Goal: Check status: Check status

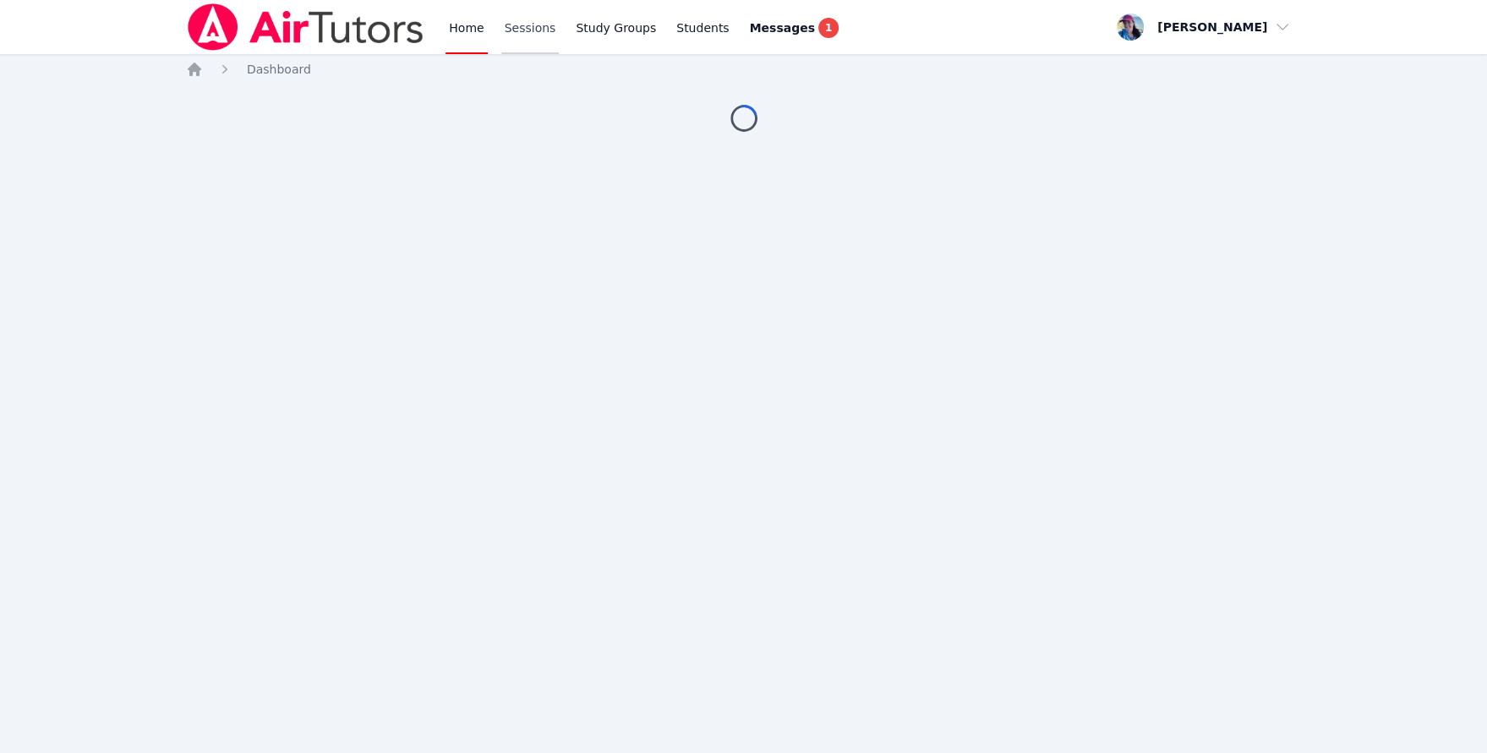
click at [521, 34] on link "Sessions" at bounding box center [530, 27] width 58 height 54
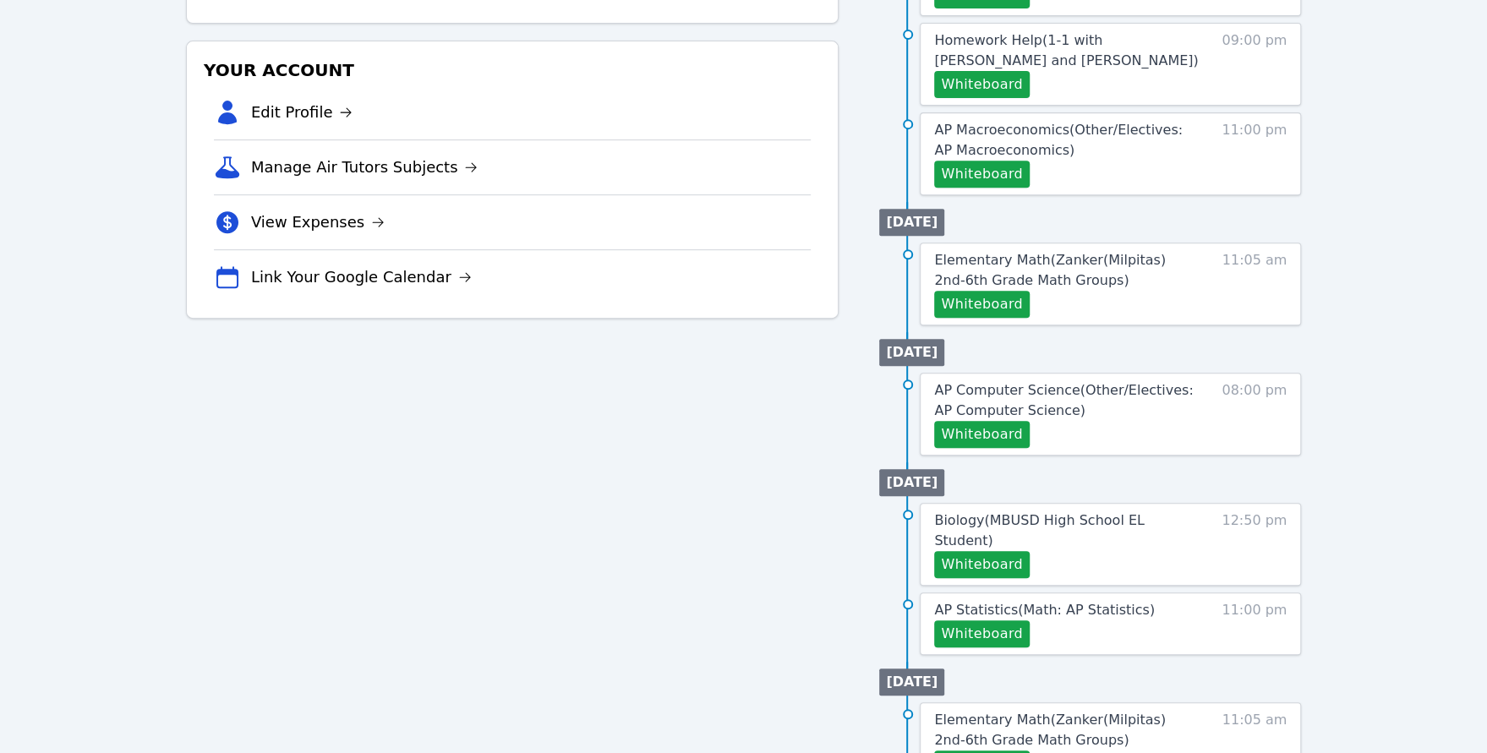
scroll to position [581, 0]
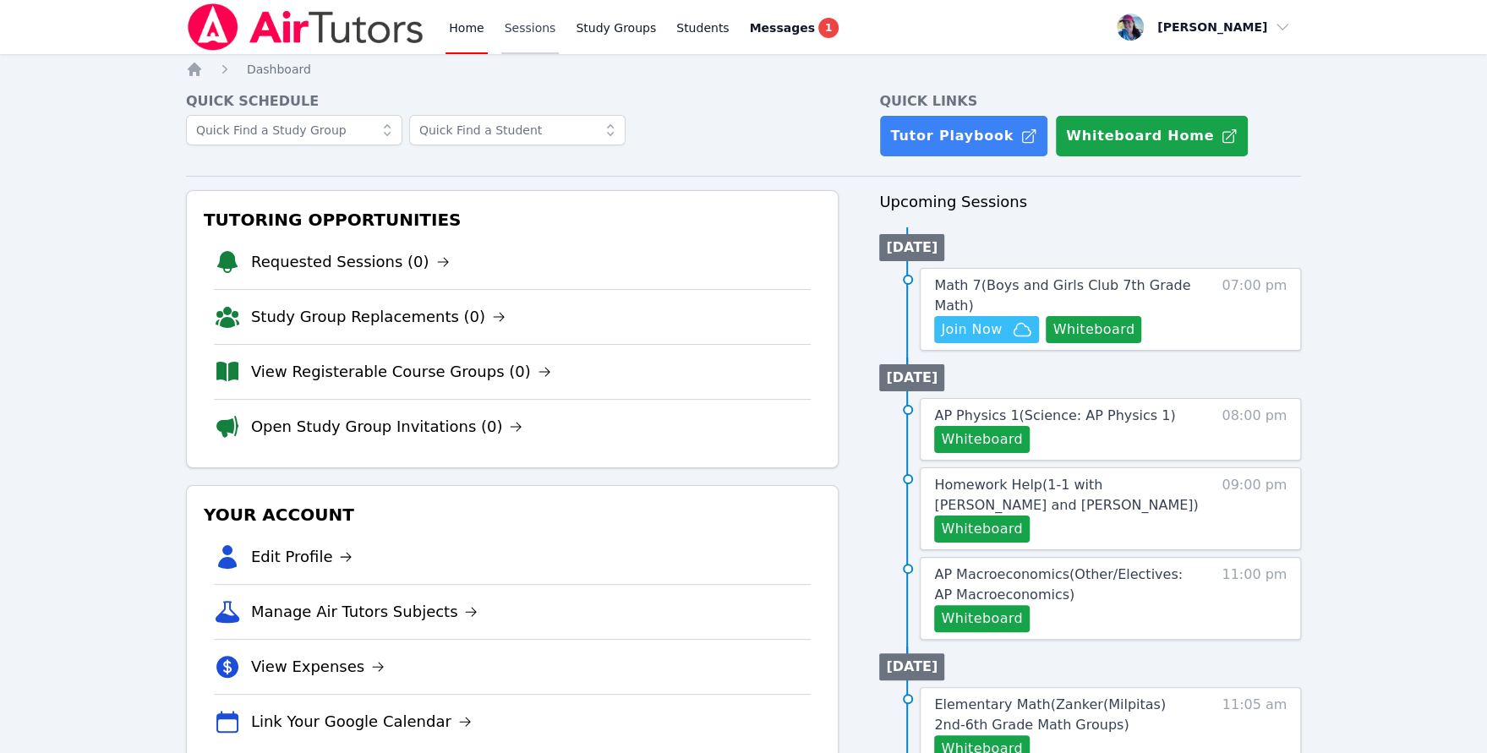
click at [523, 36] on link "Sessions" at bounding box center [530, 27] width 58 height 54
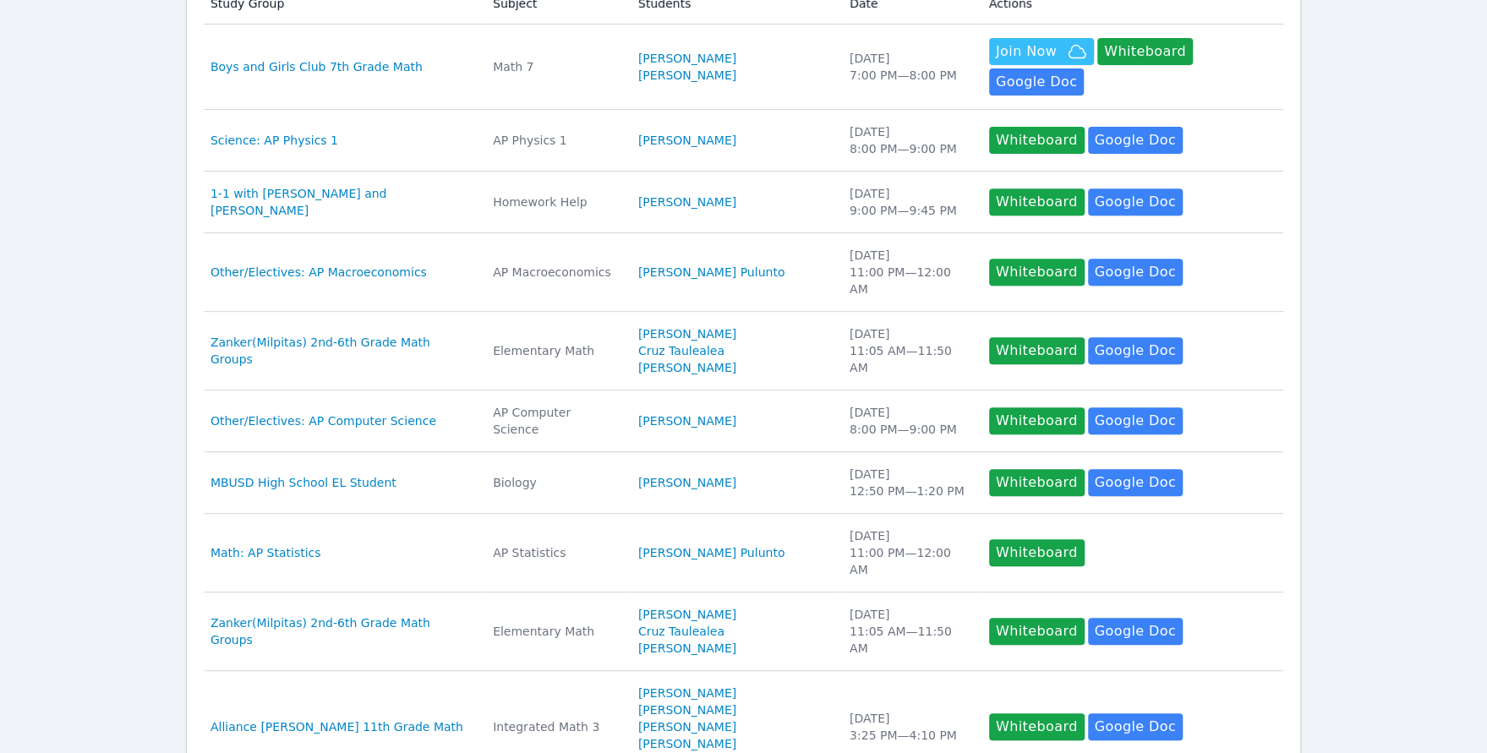
scroll to position [536, 0]
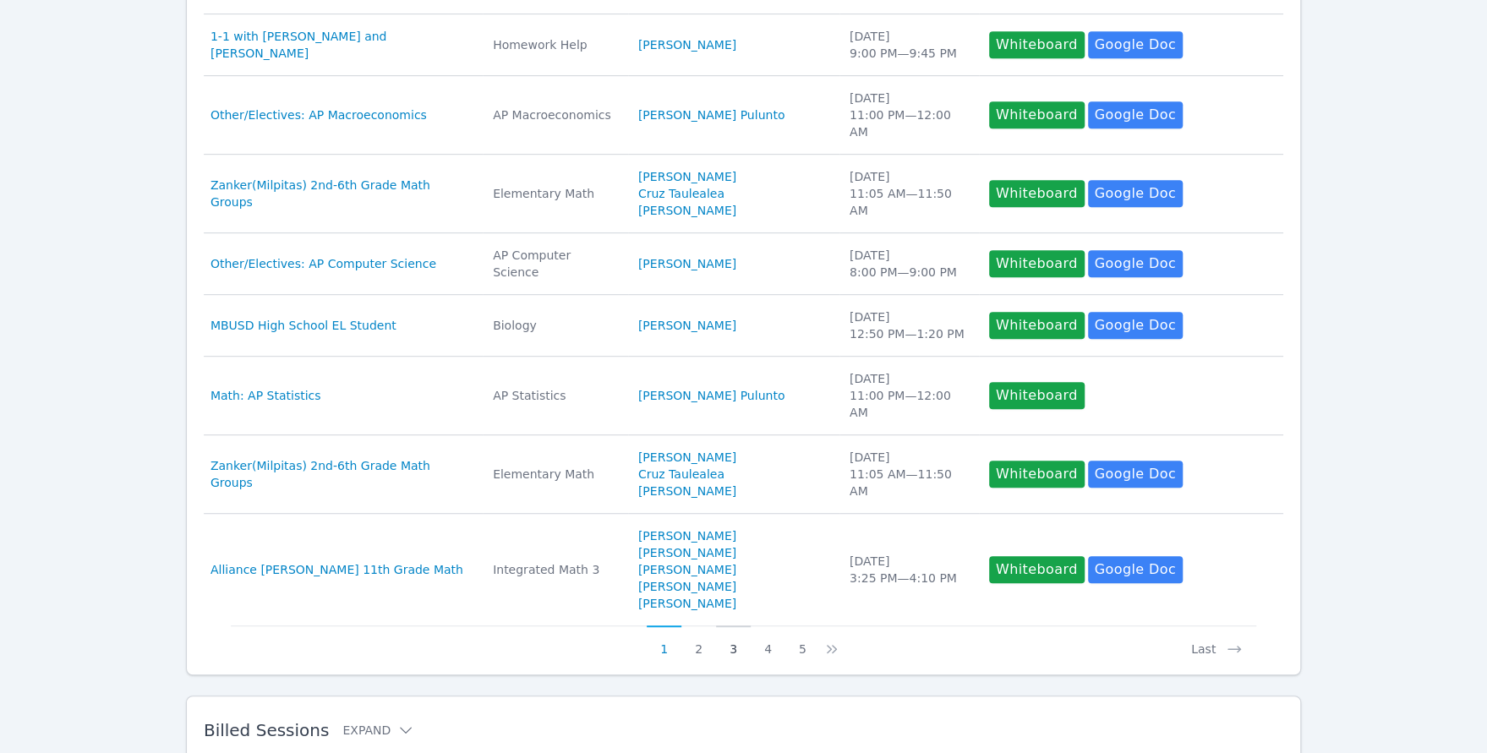
click at [732, 625] on button "3" at bounding box center [733, 641] width 35 height 32
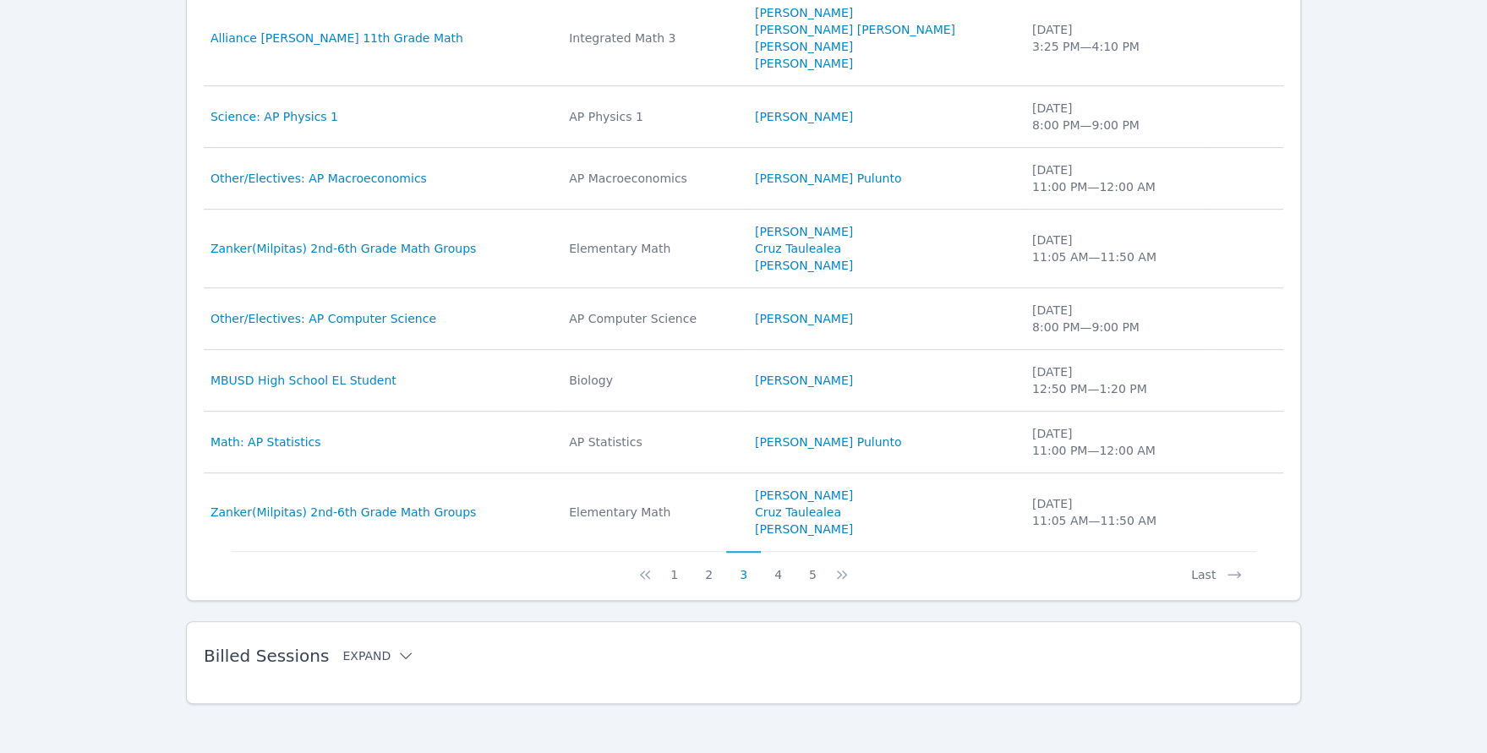
click at [400, 652] on icon at bounding box center [406, 655] width 12 height 7
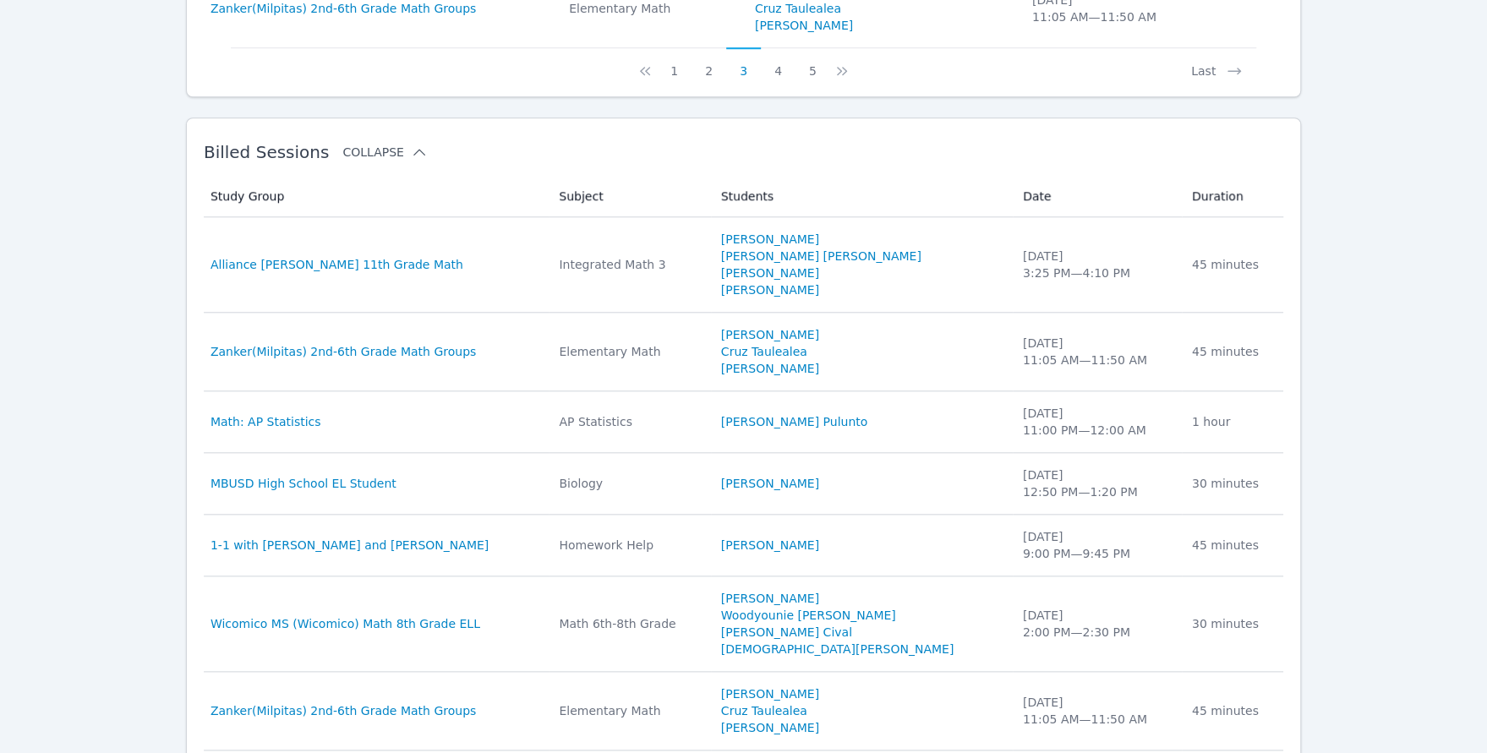
scroll to position [1317, 0]
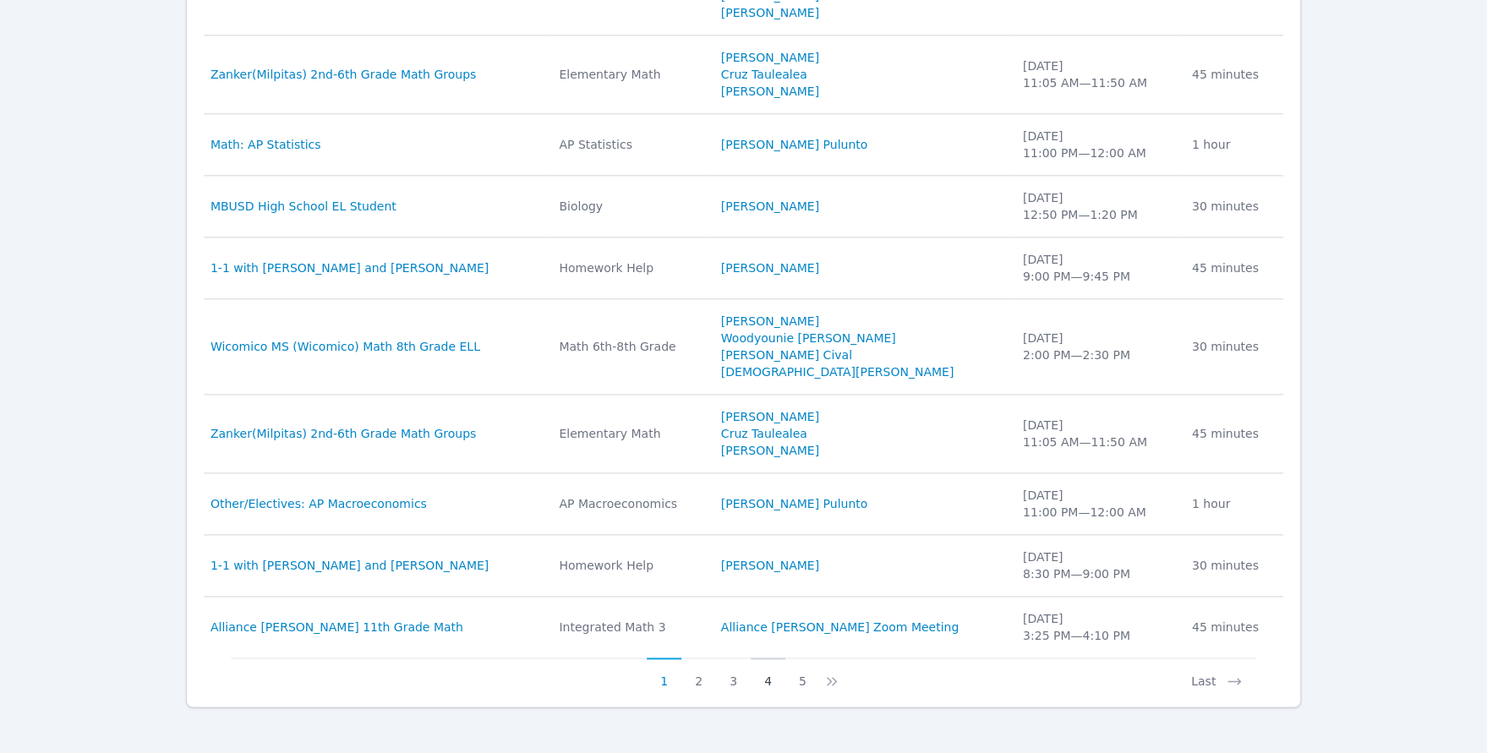
click at [767, 669] on button "4" at bounding box center [767, 674] width 35 height 32
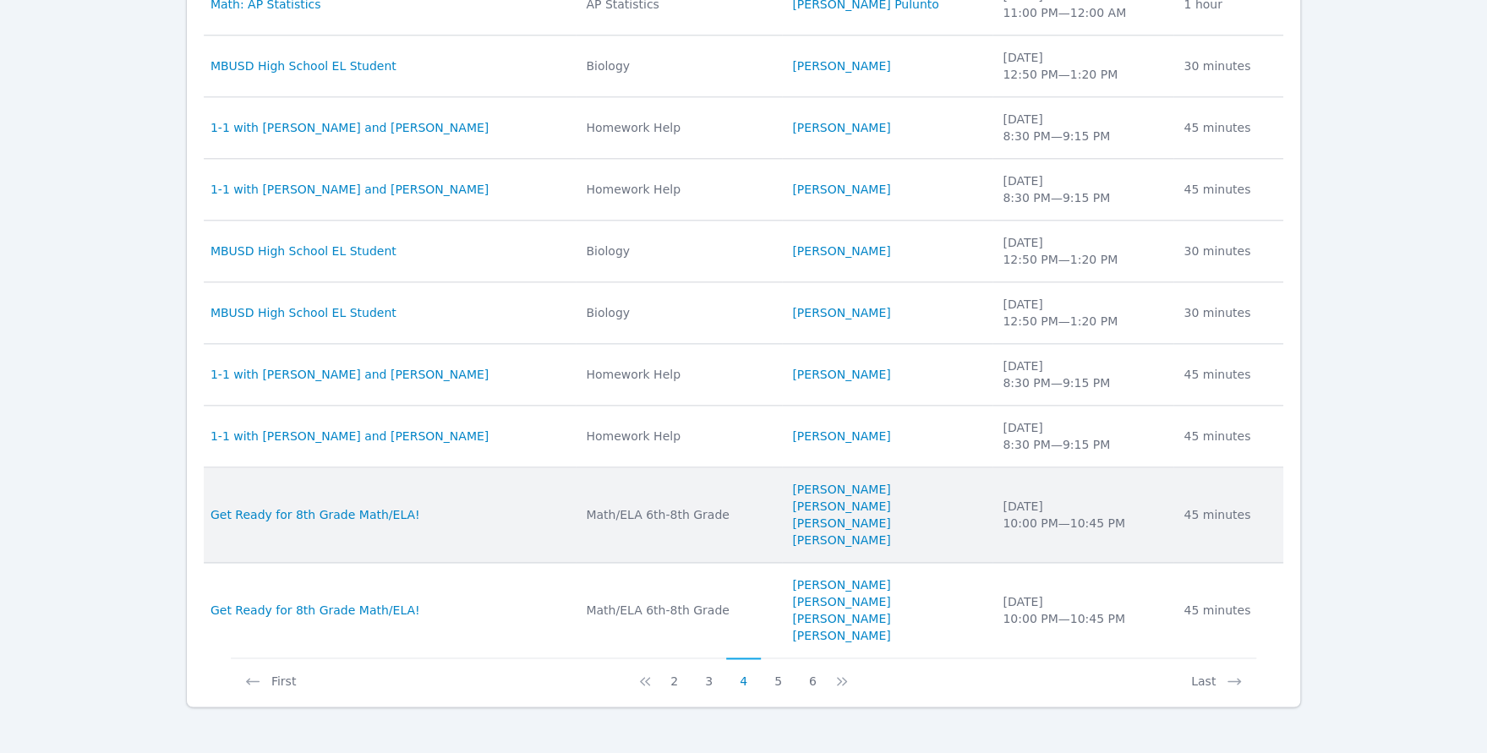
scroll to position [1281, 0]
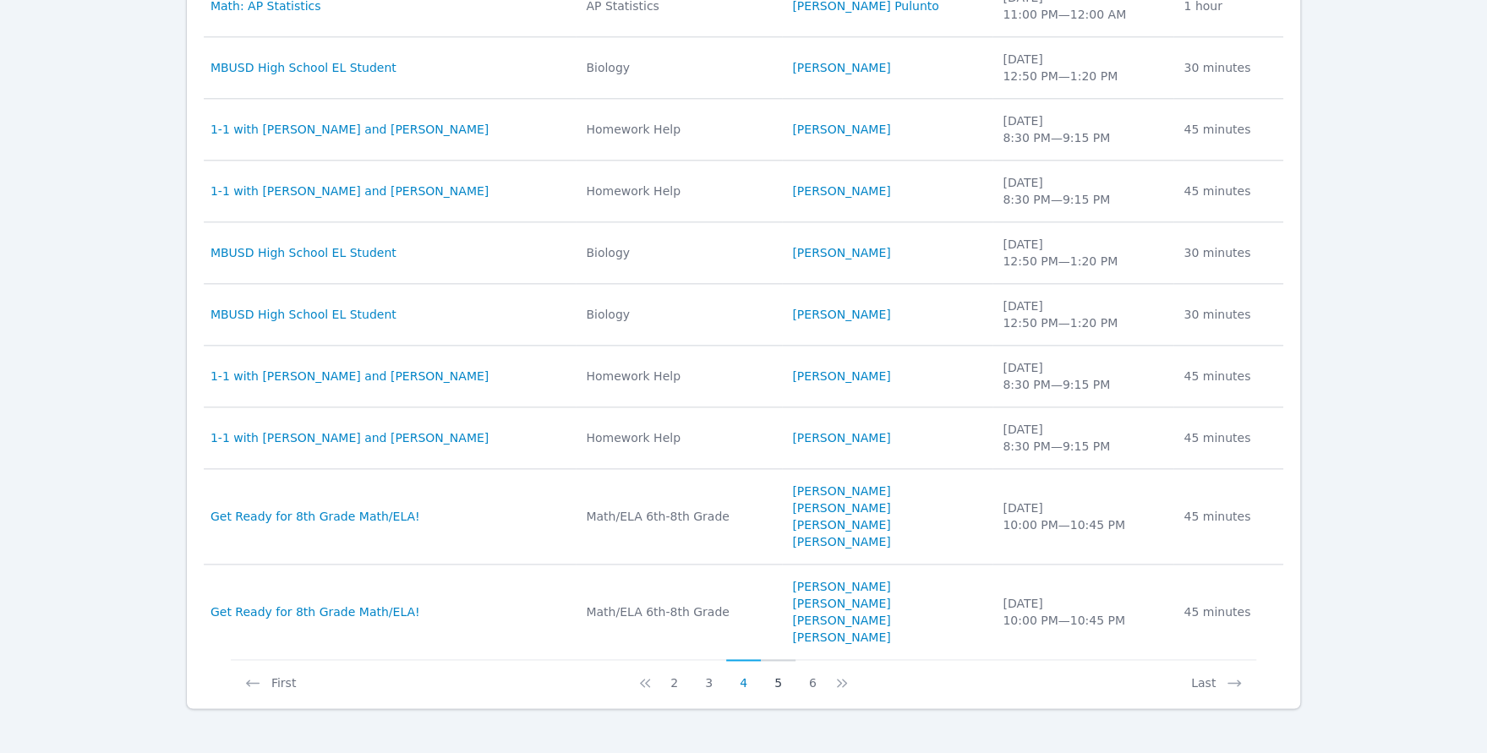
click at [781, 673] on button "5" at bounding box center [778, 675] width 35 height 32
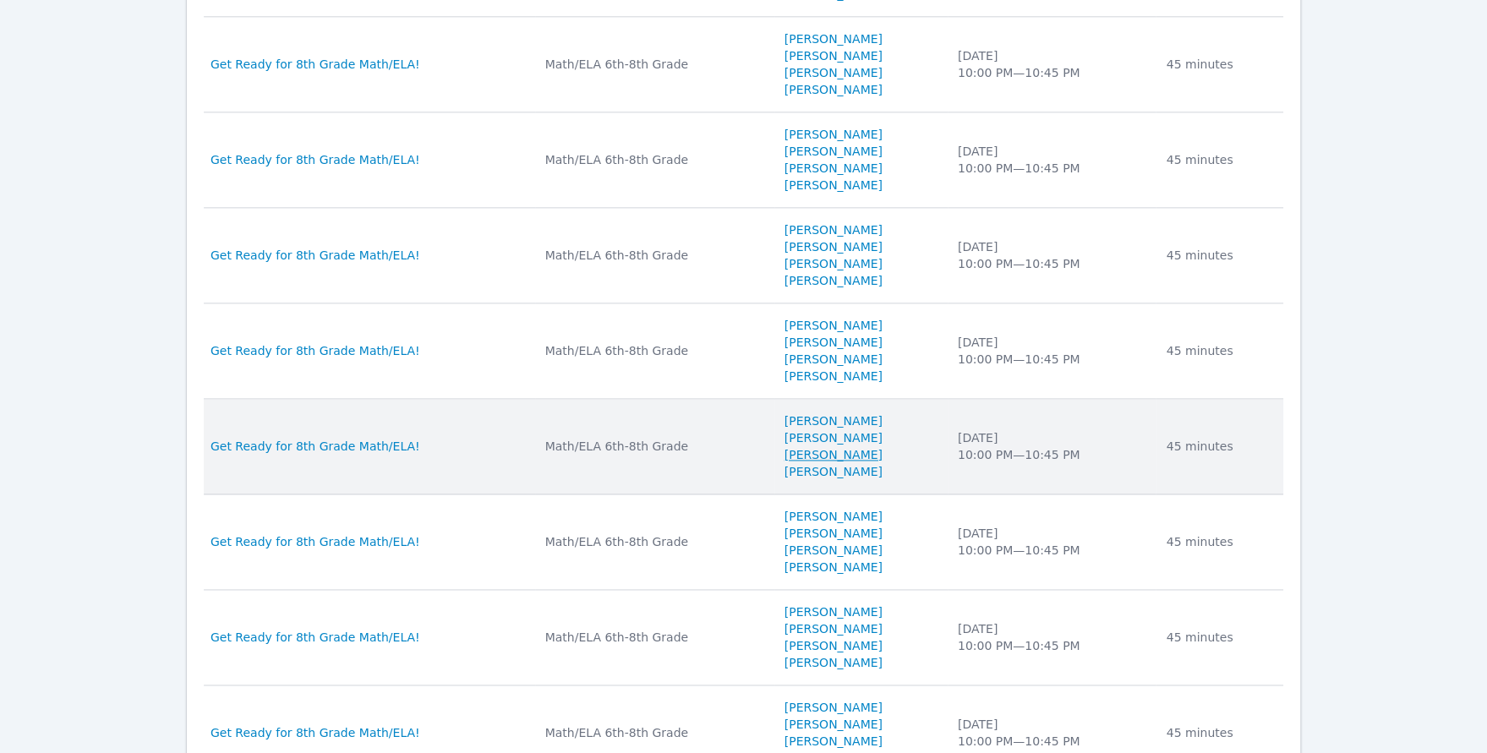
scroll to position [1553, 0]
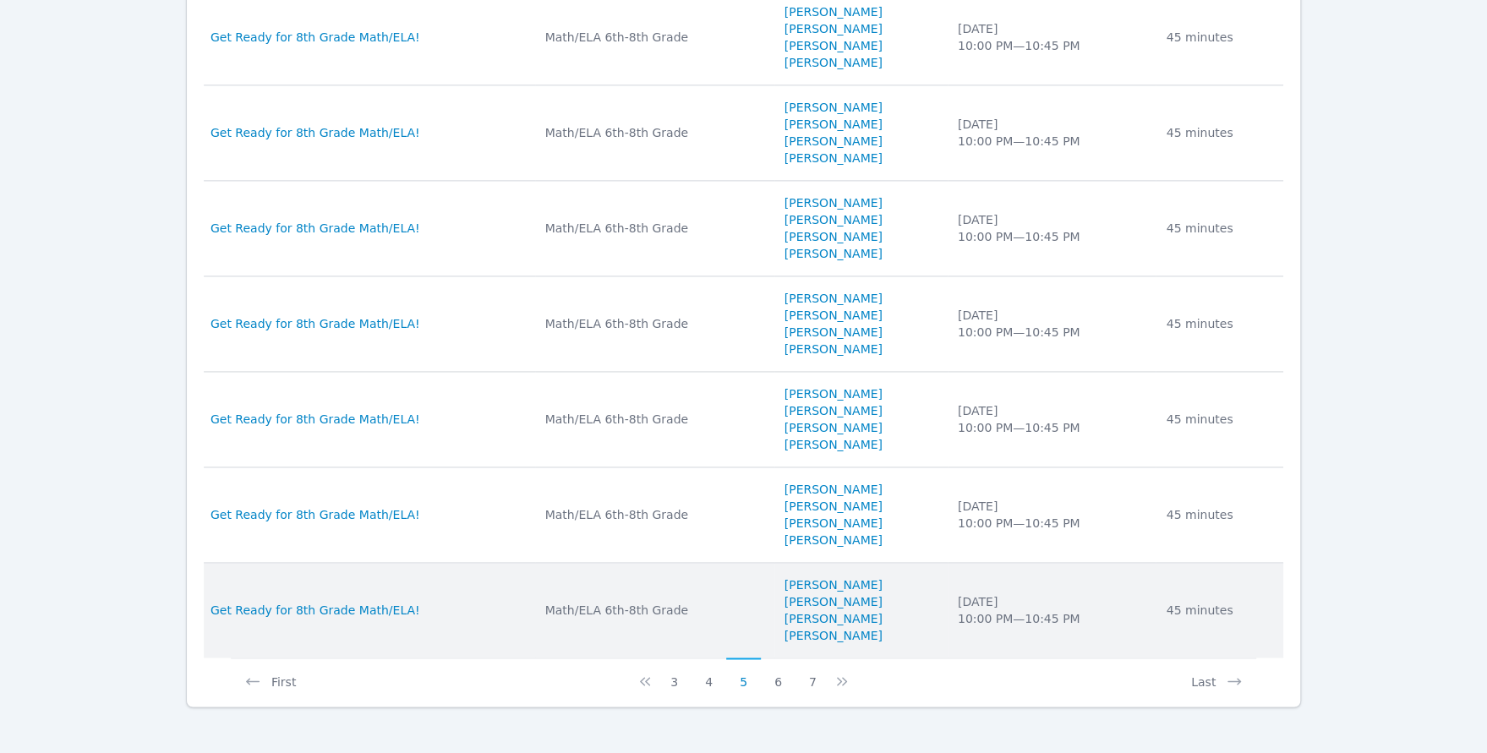
click at [873, 581] on li "Timothy Kang" at bounding box center [860, 584] width 153 height 17
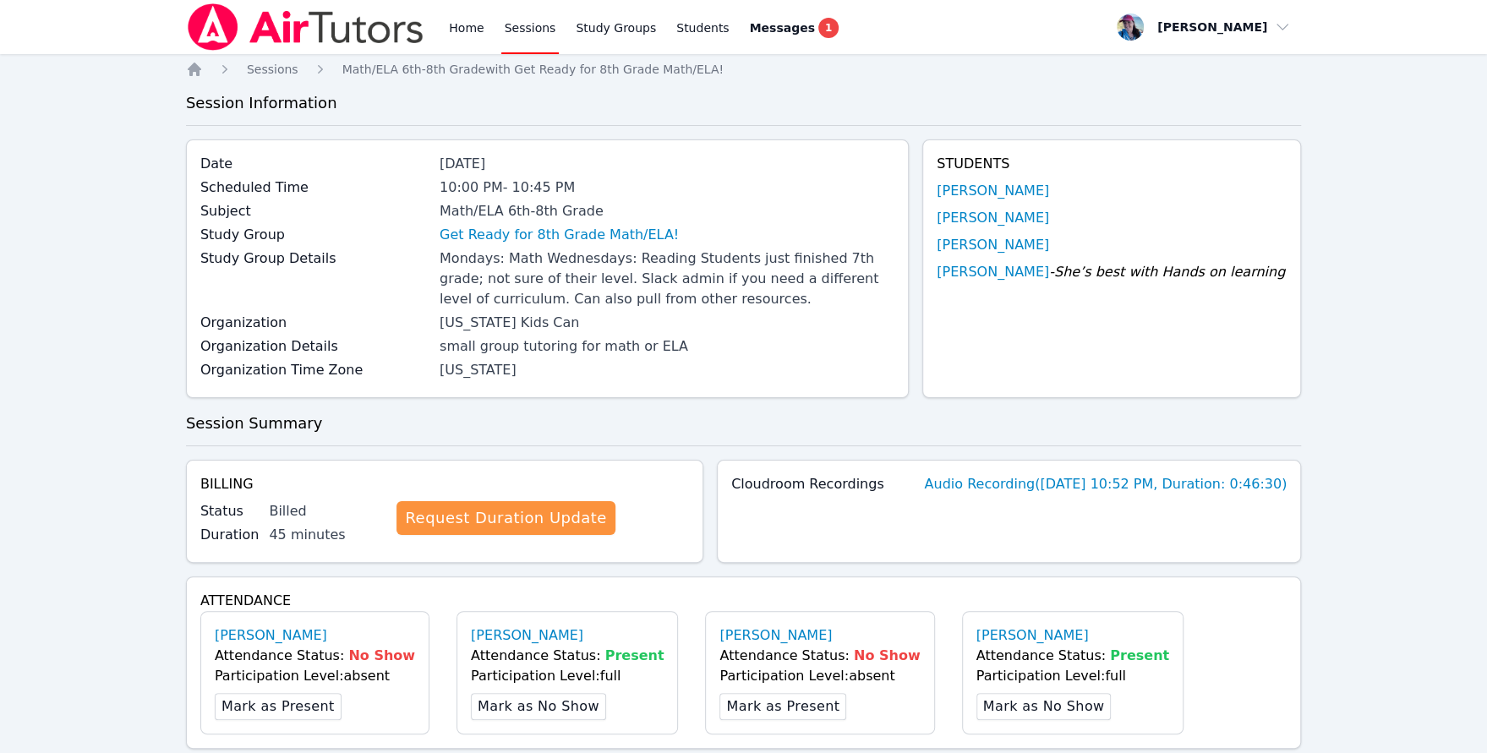
scroll to position [674, 0]
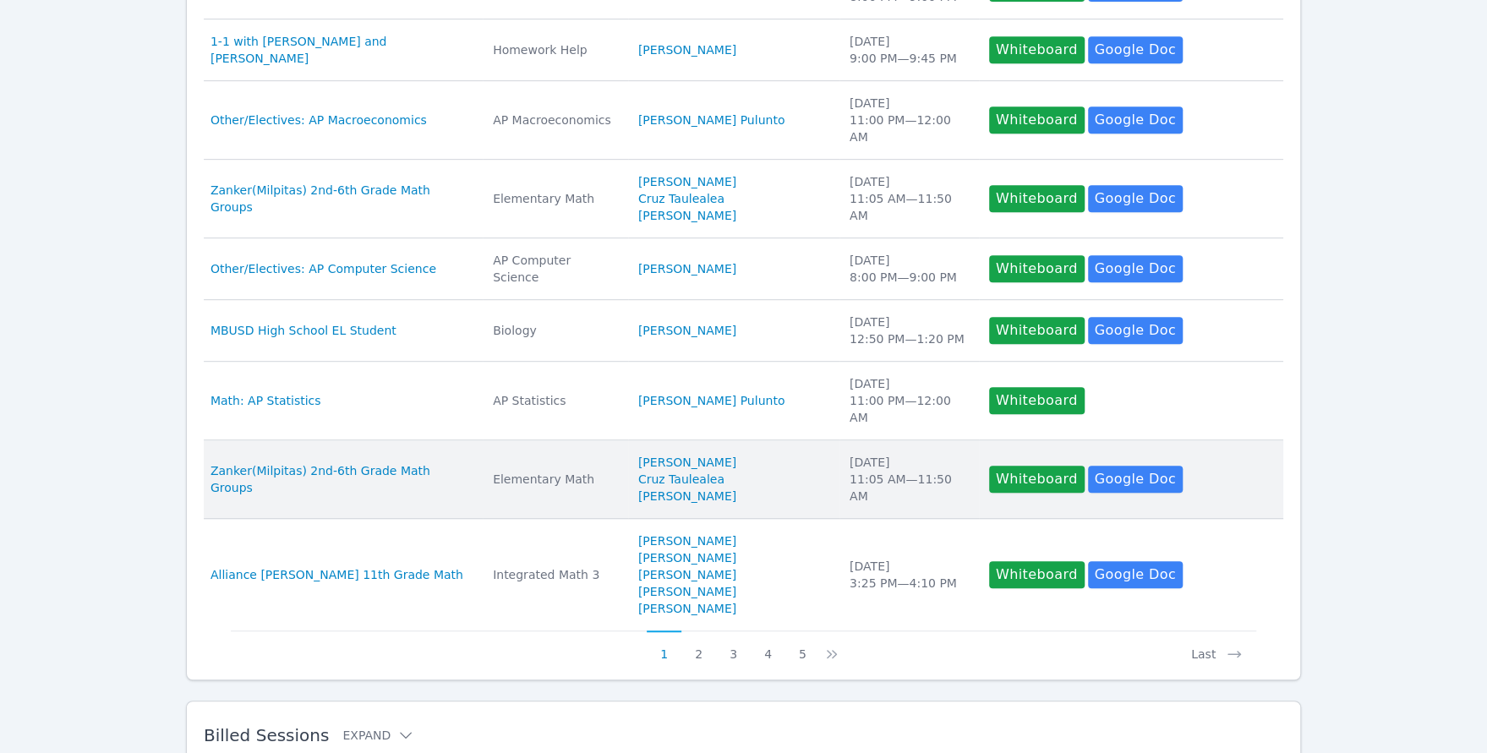
scroll to position [536, 0]
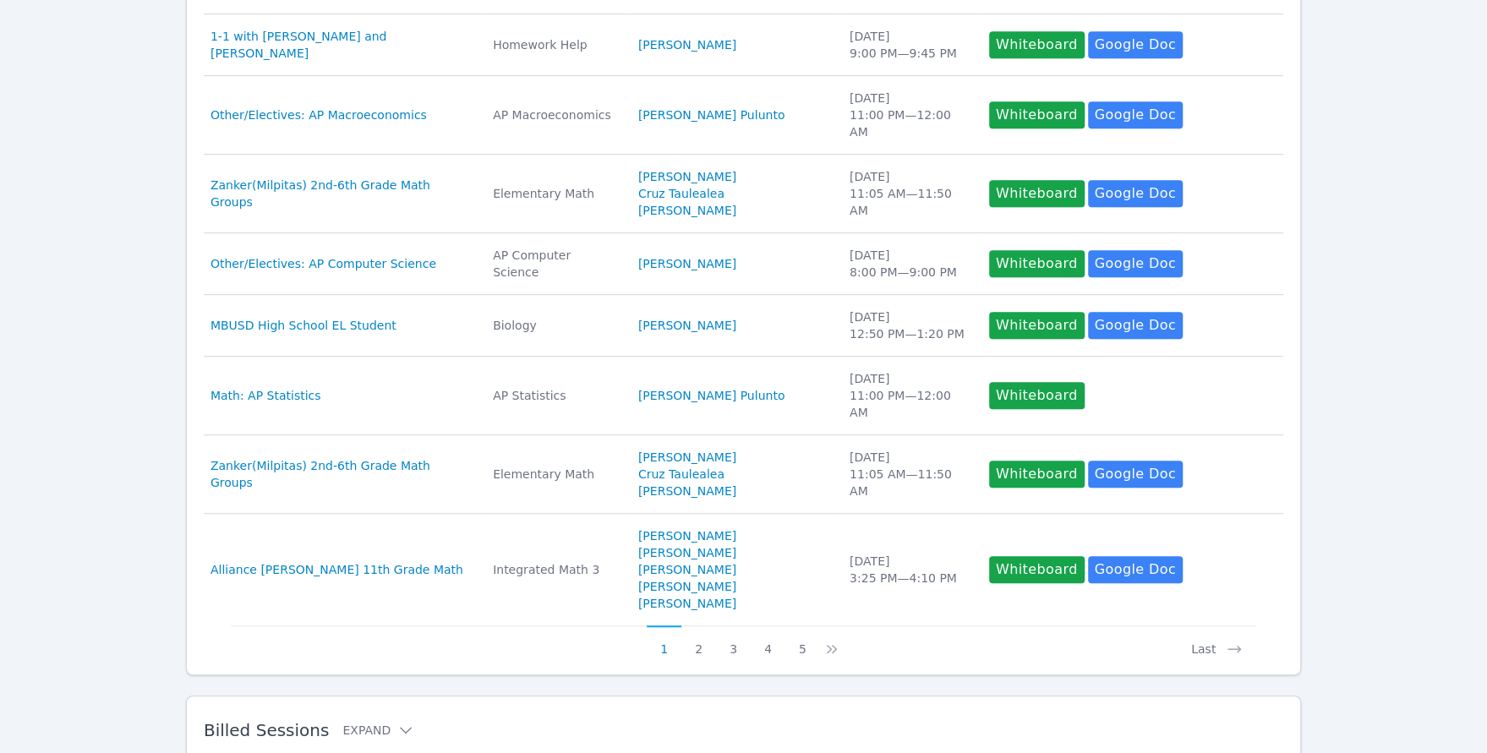
click at [571, 720] on h2 "Billed Sessions Expand" at bounding box center [716, 730] width 1025 height 20
click at [470, 720] on h2 "Billed Sessions Expand" at bounding box center [716, 730] width 1025 height 20
click at [381, 722] on button "Expand" at bounding box center [378, 730] width 72 height 17
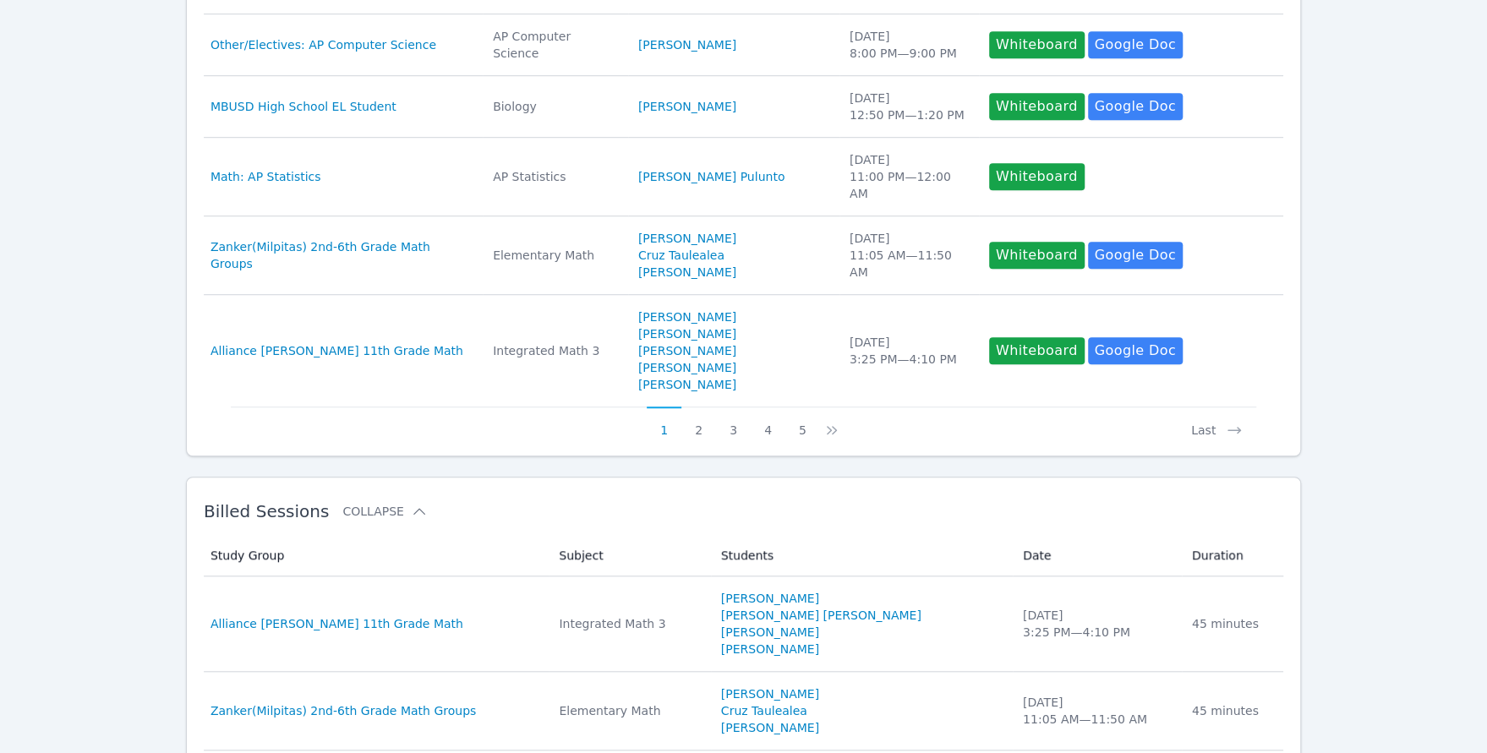
scroll to position [1317, 0]
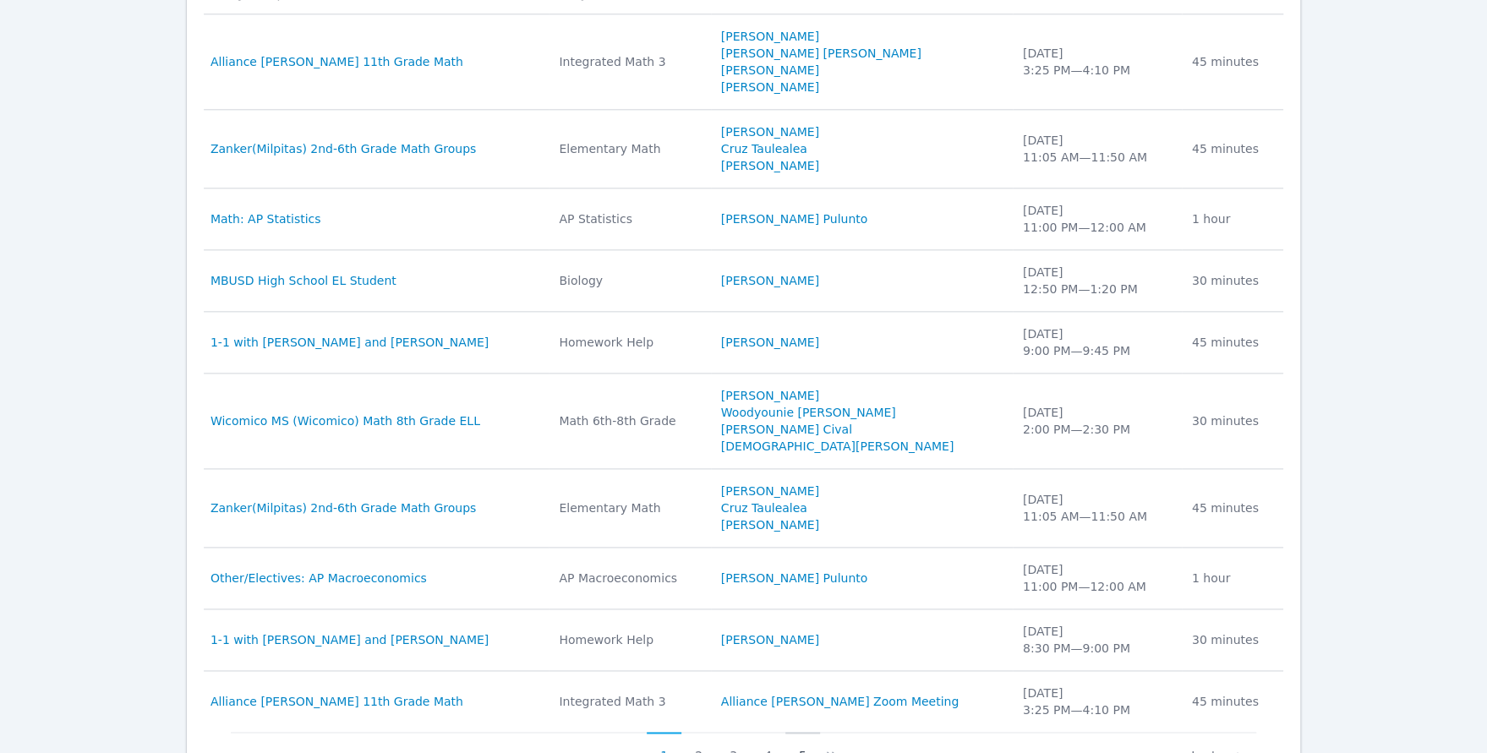
click at [803, 732] on button "5" at bounding box center [802, 748] width 35 height 32
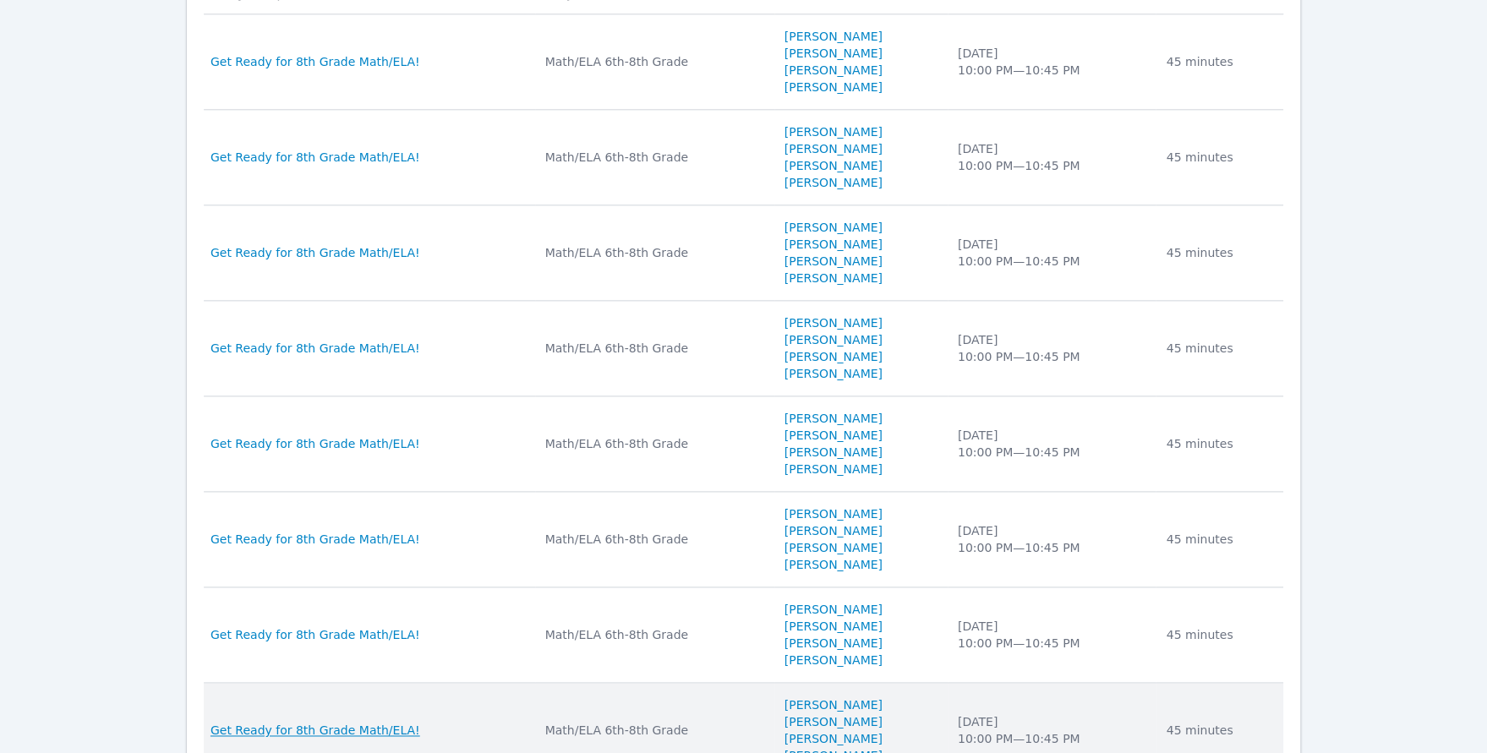
click at [367, 722] on span "Get Ready for 8th Grade Math/ELA!" at bounding box center [315, 730] width 210 height 17
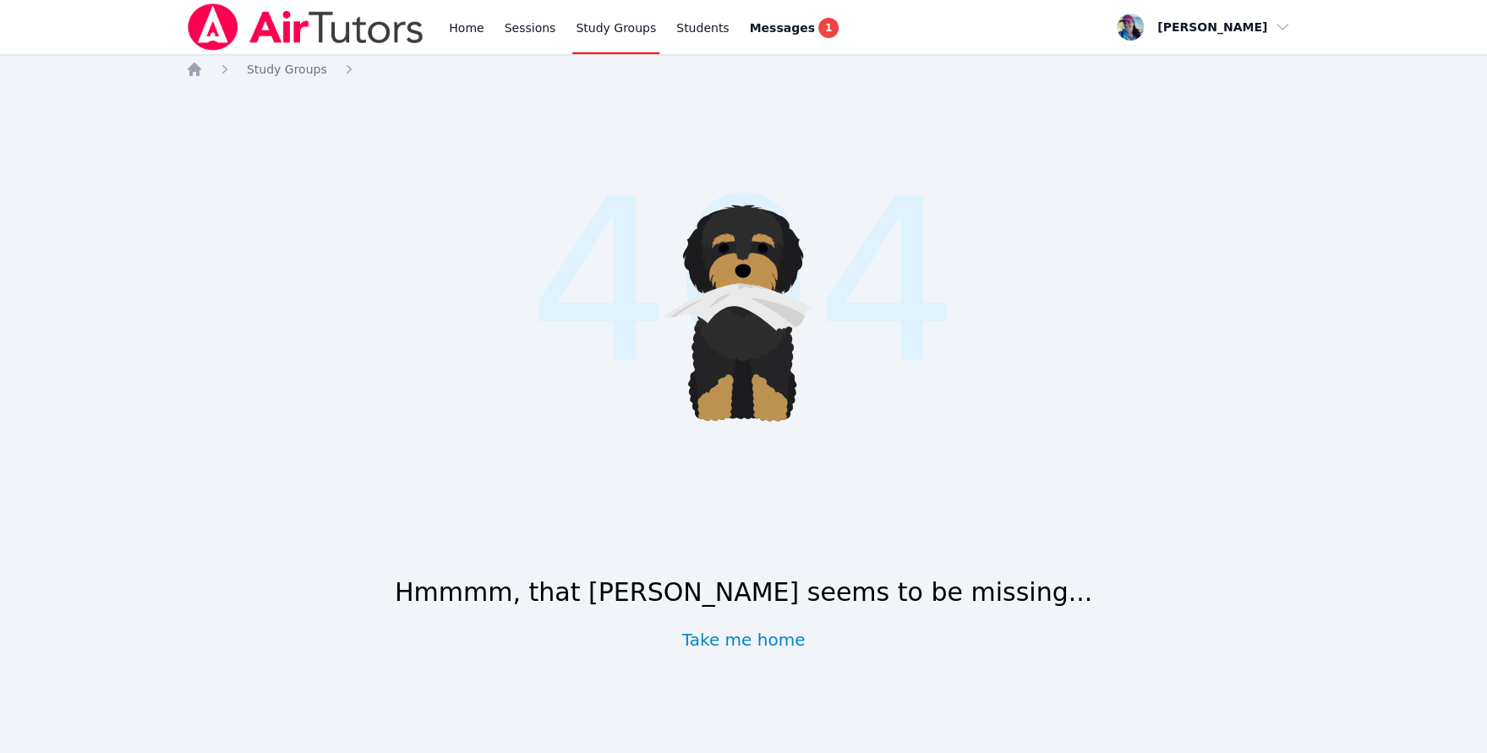
scroll to position [536, 0]
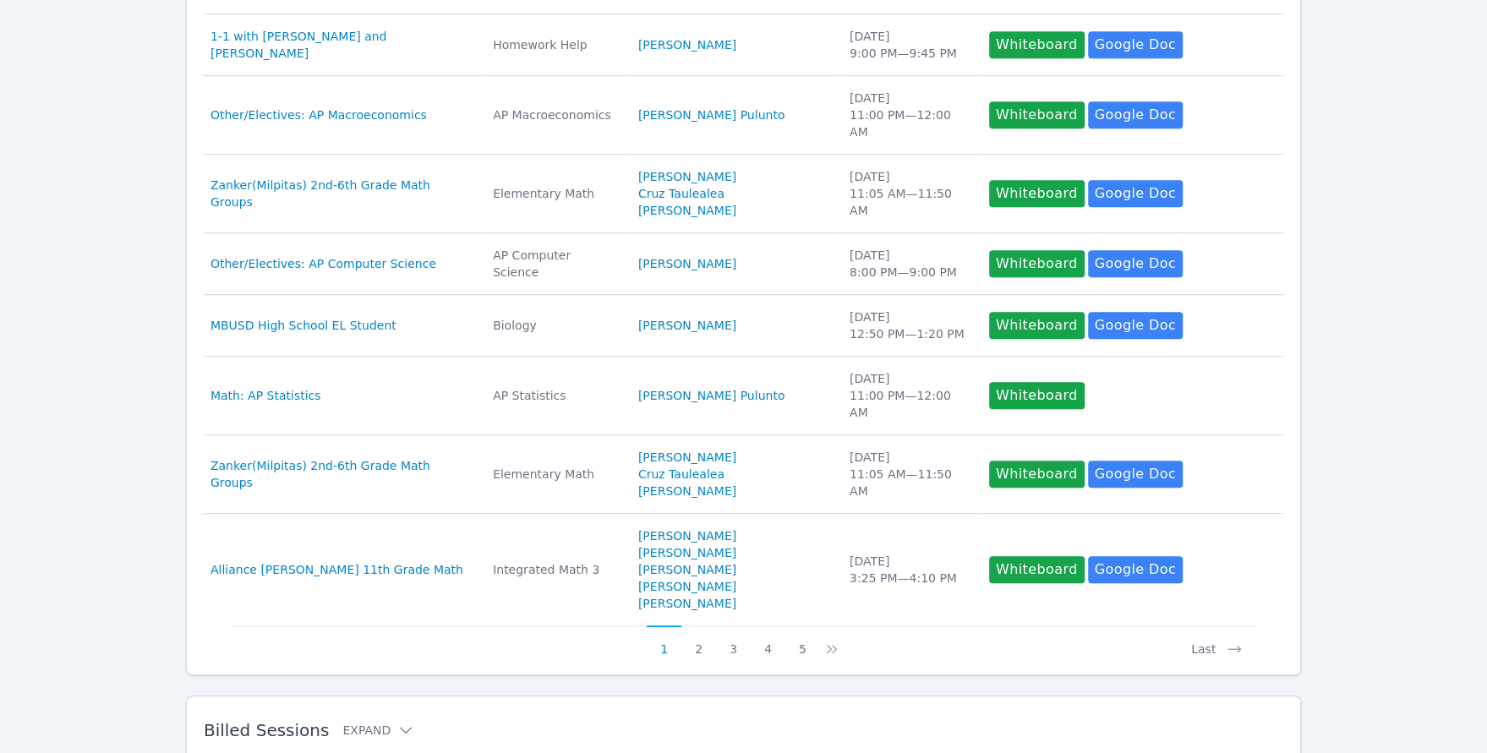
click at [398, 720] on h2 "Billed Sessions Expand" at bounding box center [716, 730] width 1025 height 20
click at [397, 722] on icon at bounding box center [405, 730] width 17 height 17
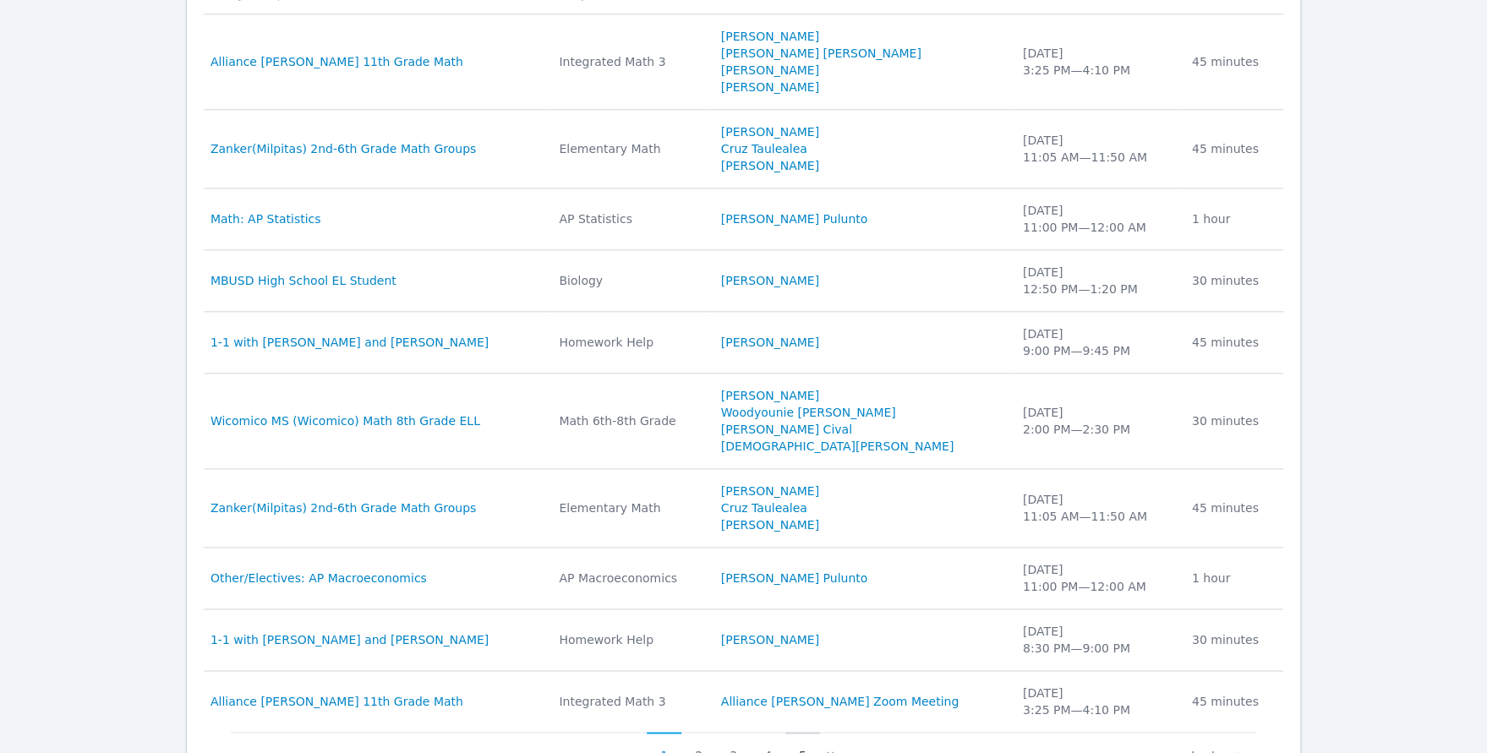
click at [800, 732] on button "5" at bounding box center [802, 748] width 35 height 32
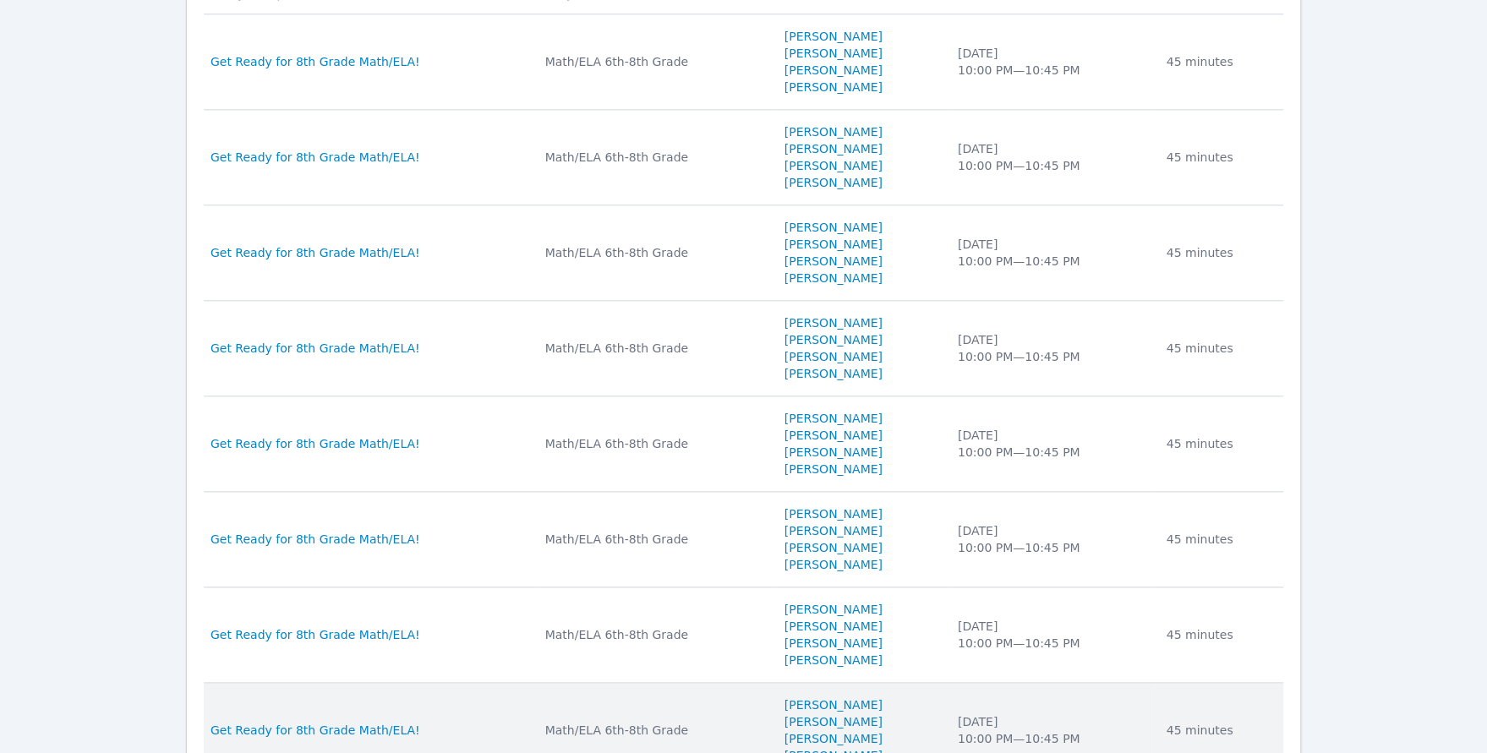
scroll to position [1553, 0]
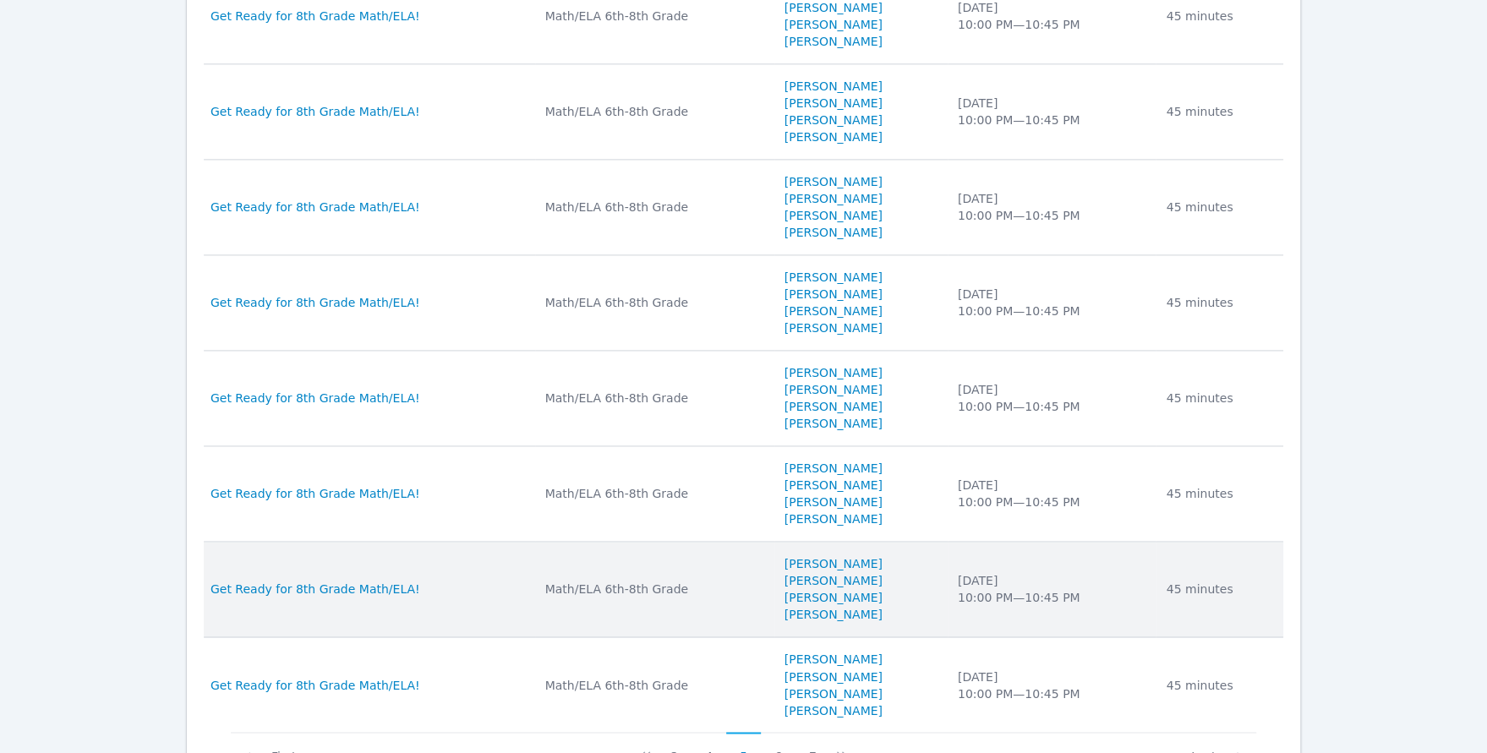
click at [712, 581] on div "Math/ELA 6th-8th Grade" at bounding box center [654, 589] width 219 height 17
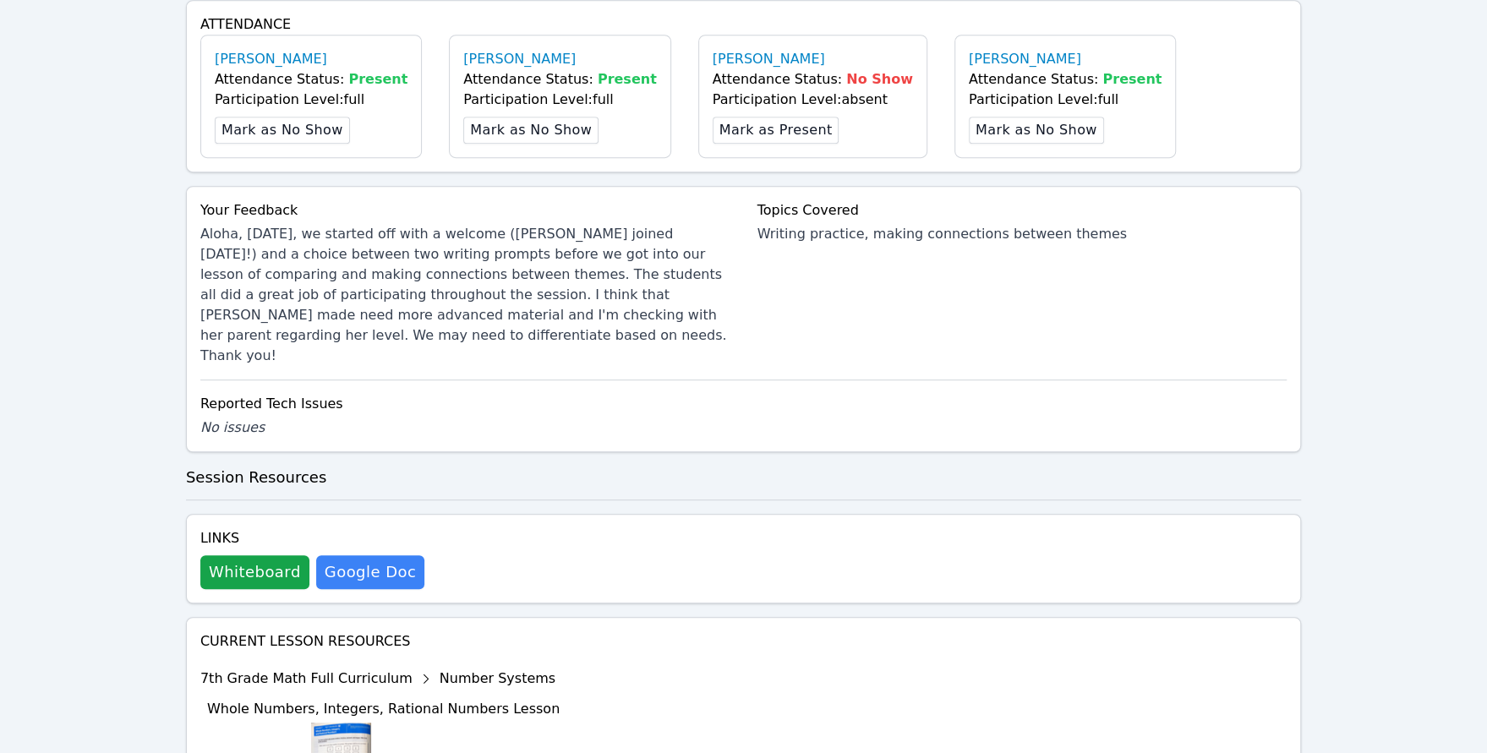
scroll to position [436, 0]
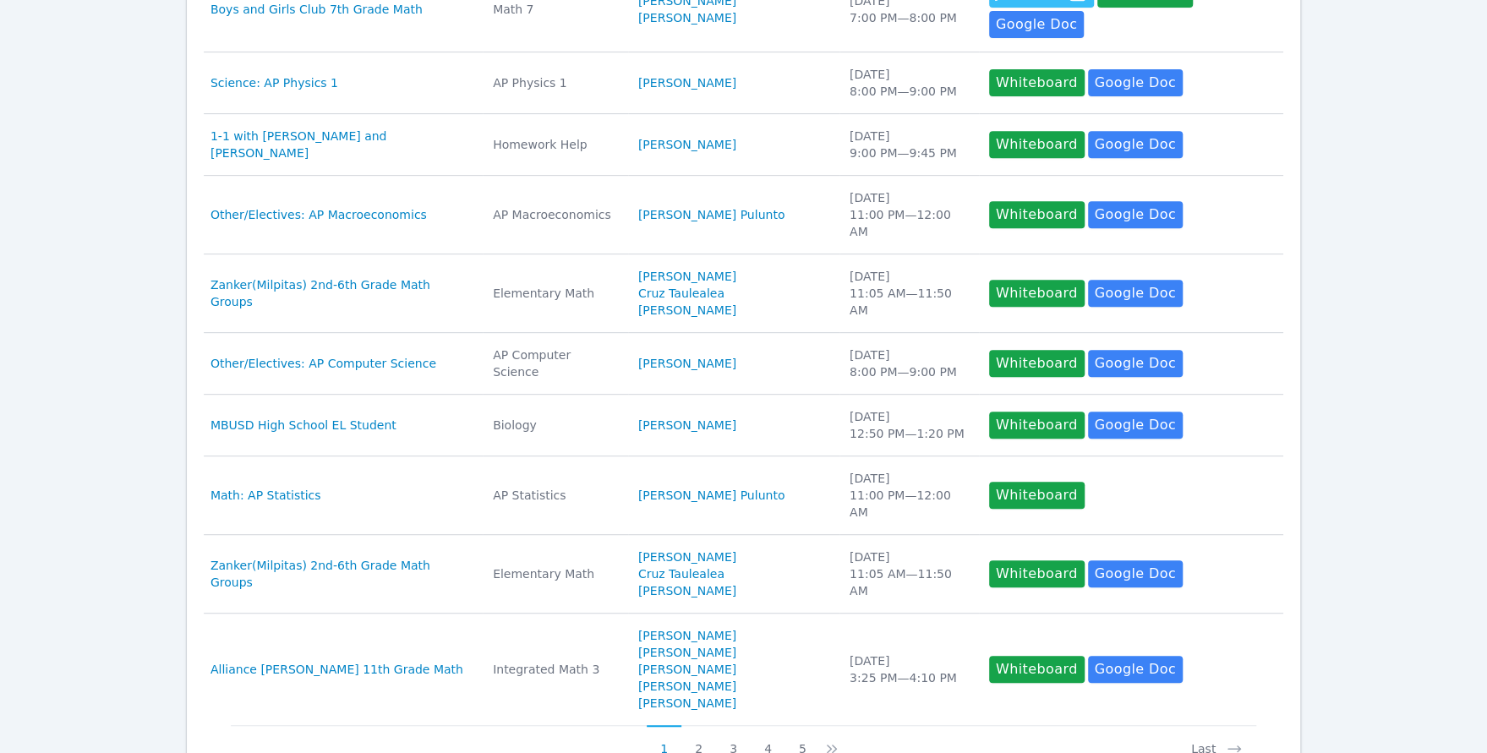
scroll to position [536, 0]
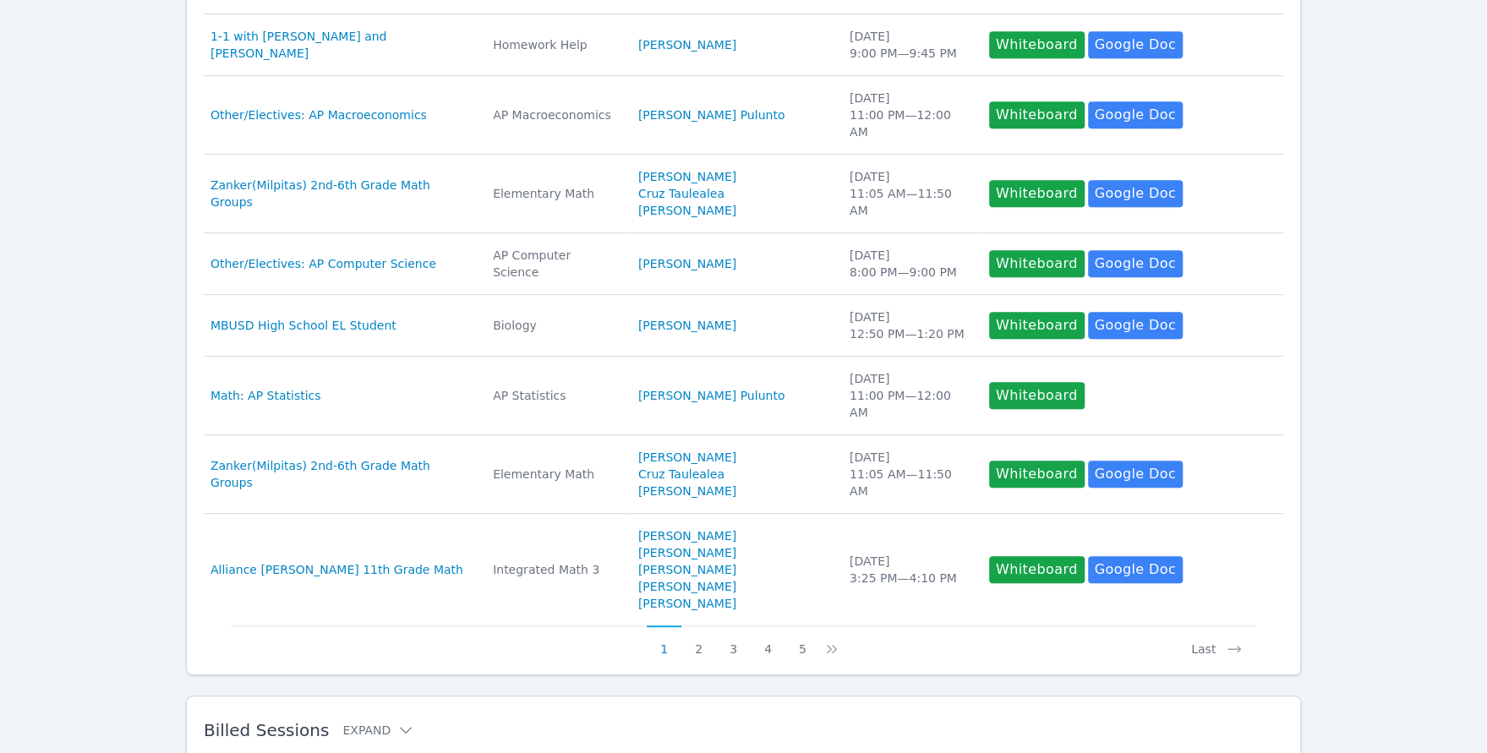
click at [423, 707] on div "Billed Sessions Expand" at bounding box center [716, 730] width 1025 height 47
click at [402, 720] on h2 "Billed Sessions Expand" at bounding box center [716, 730] width 1025 height 20
click at [397, 722] on icon at bounding box center [405, 730] width 17 height 17
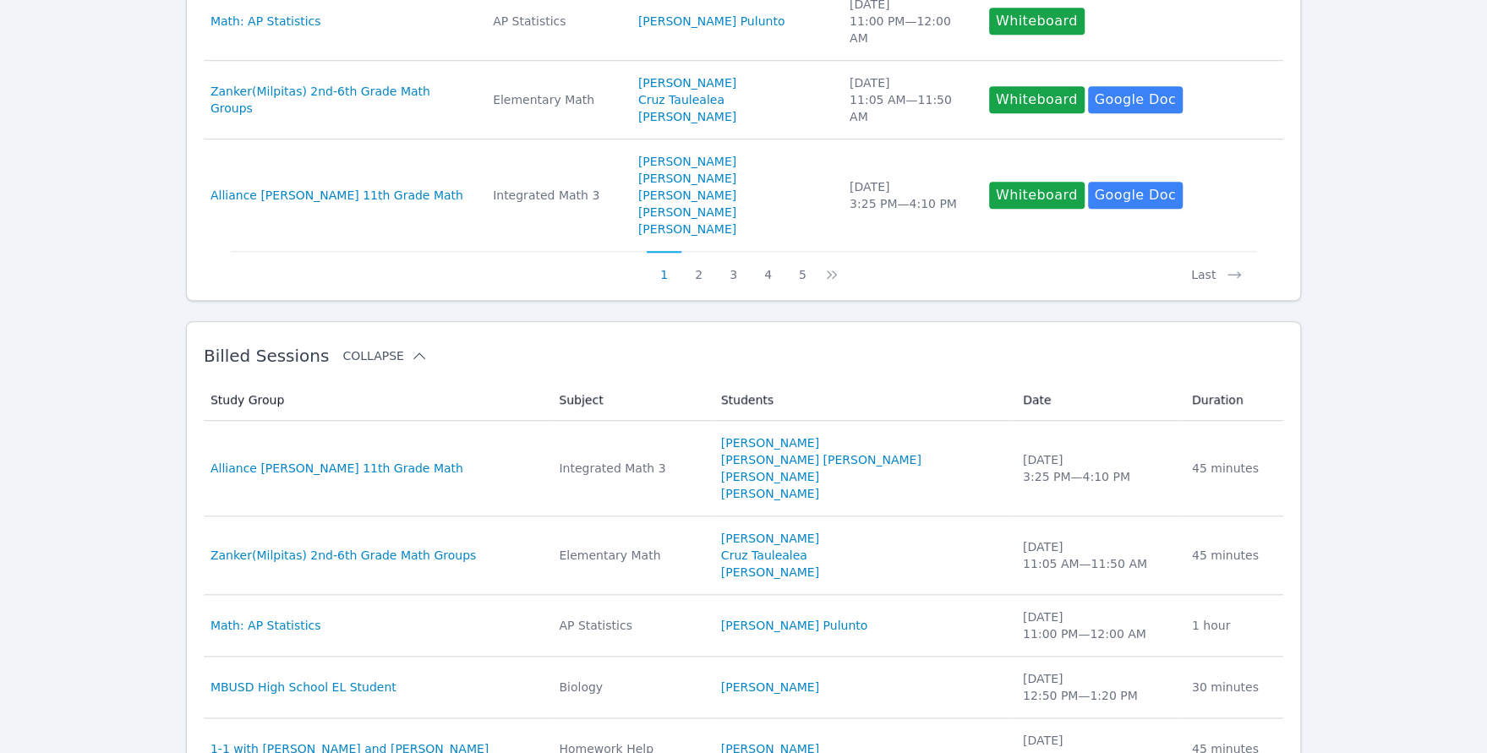
scroll to position [1317, 0]
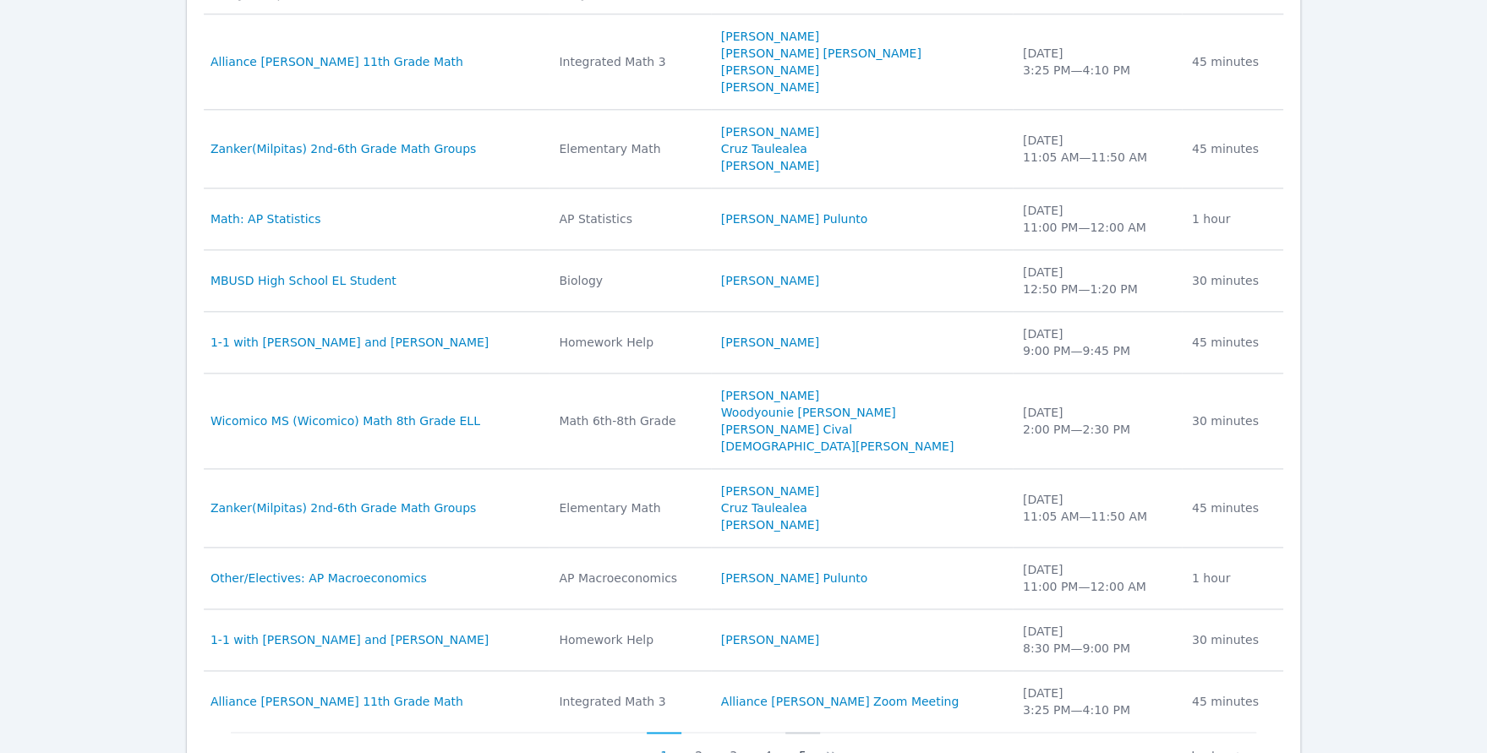
click at [801, 732] on button "5" at bounding box center [802, 748] width 35 height 32
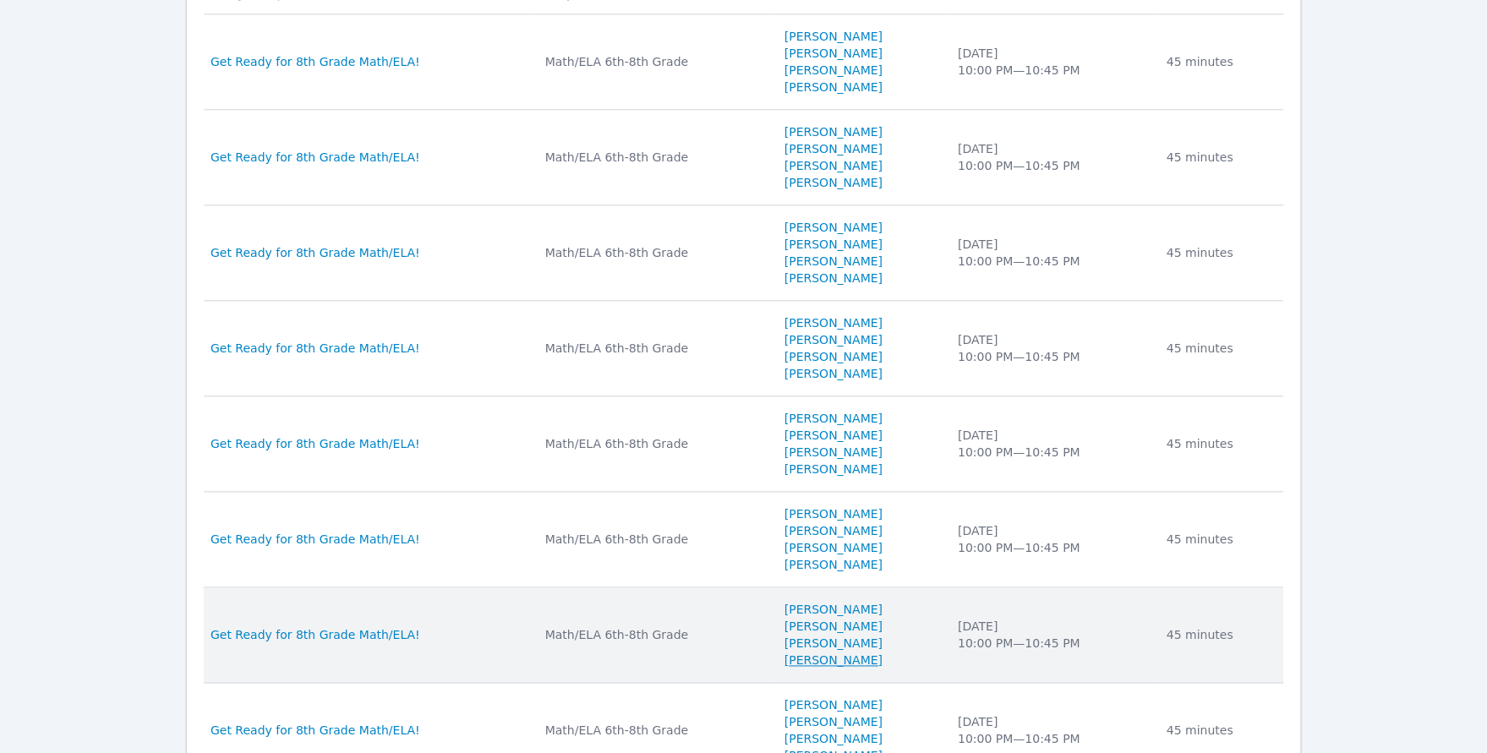
scroll to position [1553, 0]
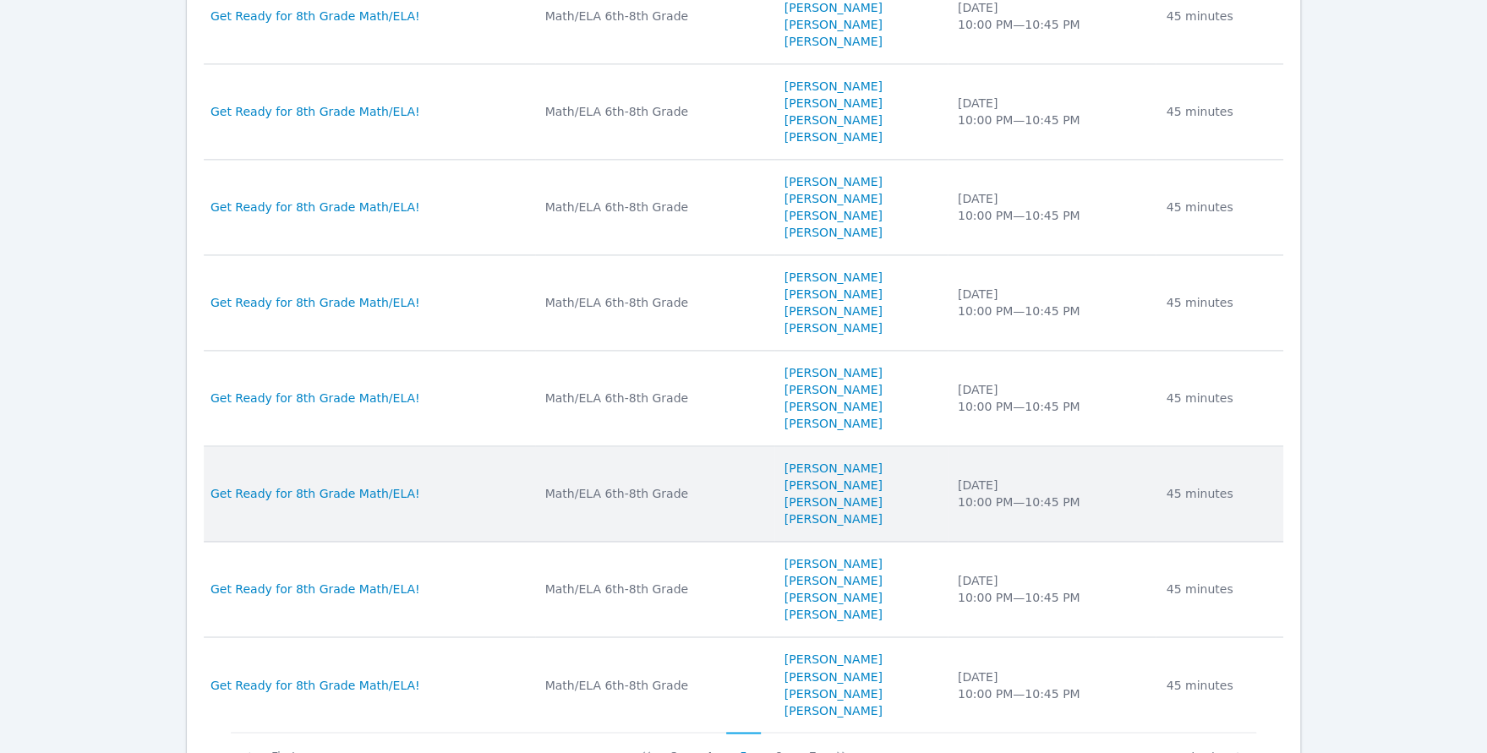
click at [701, 485] on div "Math/ELA 6th-8th Grade" at bounding box center [654, 493] width 219 height 17
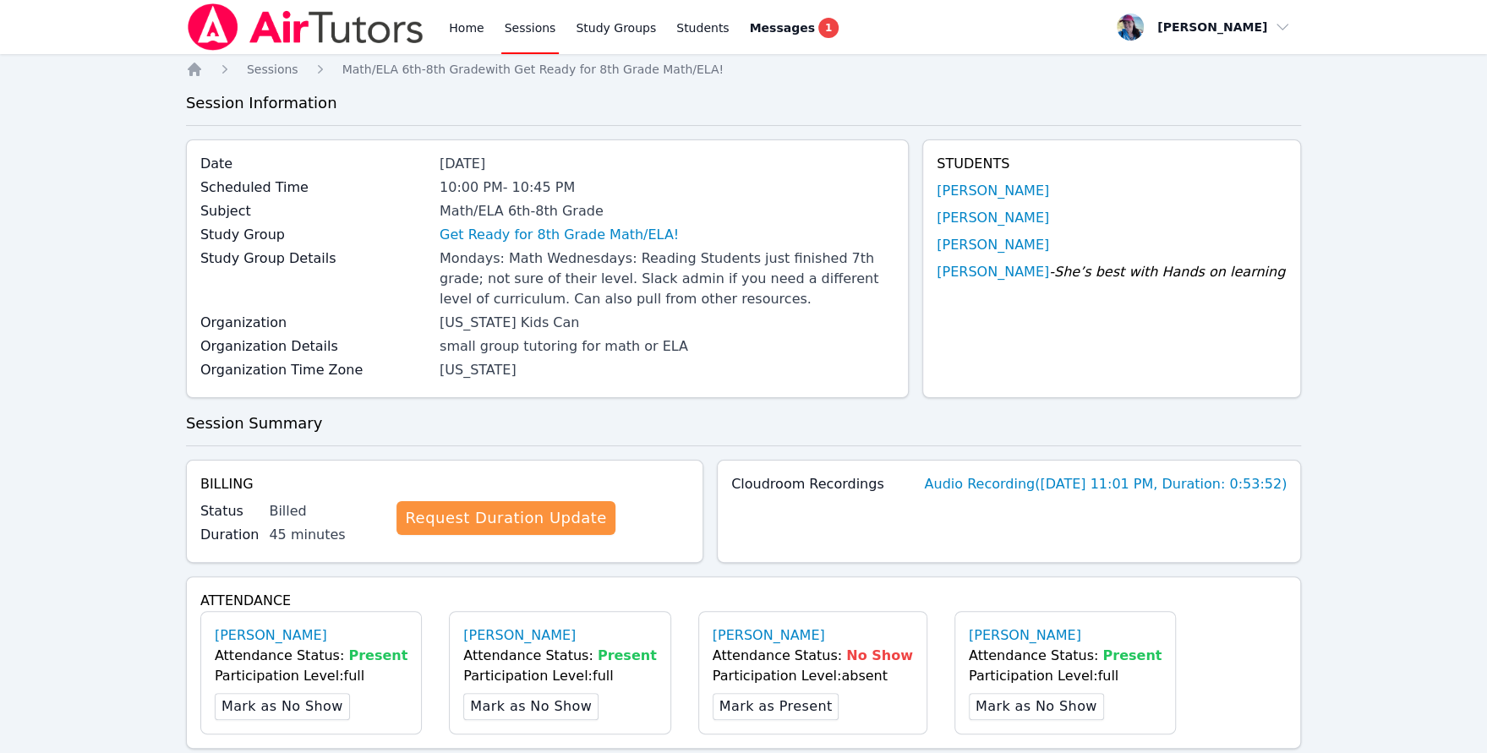
scroll to position [536, 0]
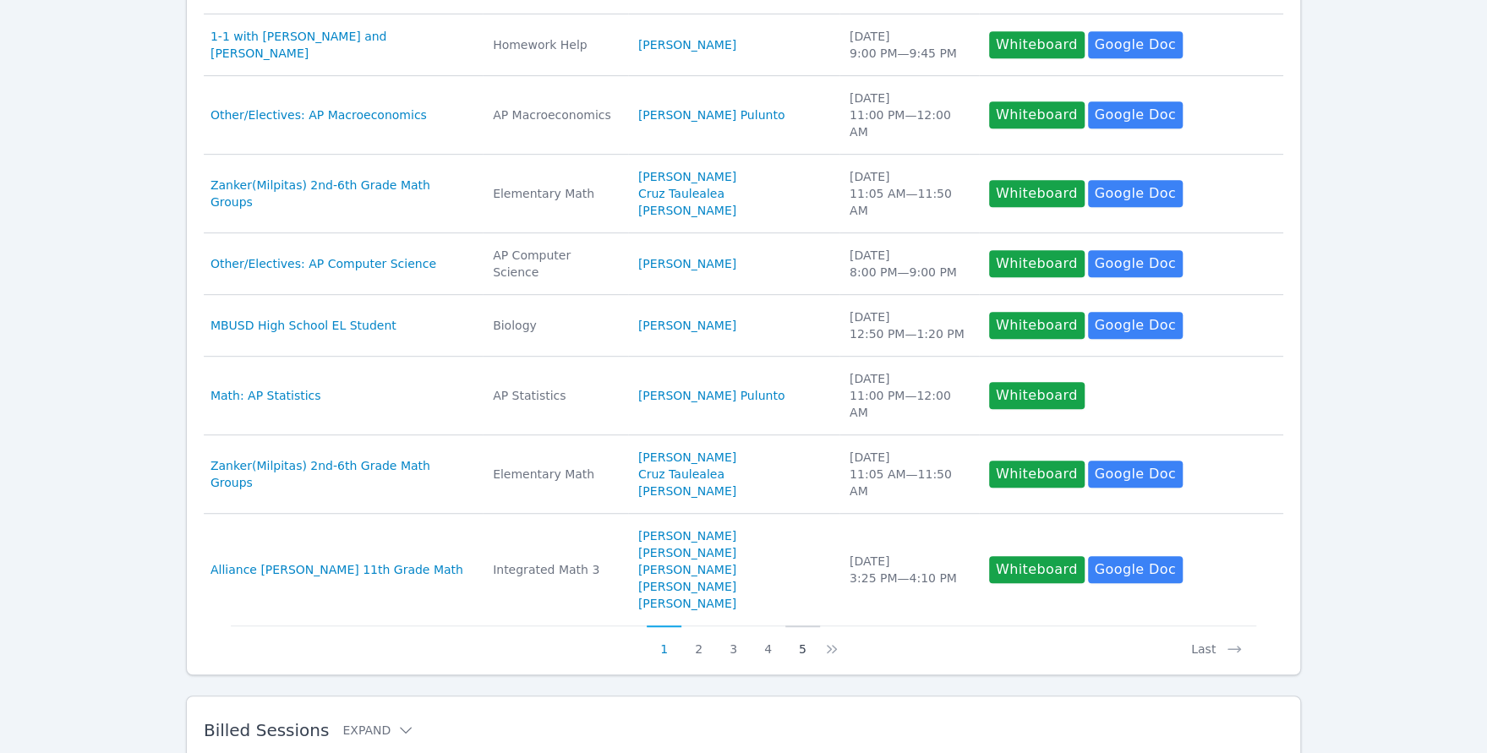
click at [797, 625] on button "5" at bounding box center [802, 641] width 35 height 32
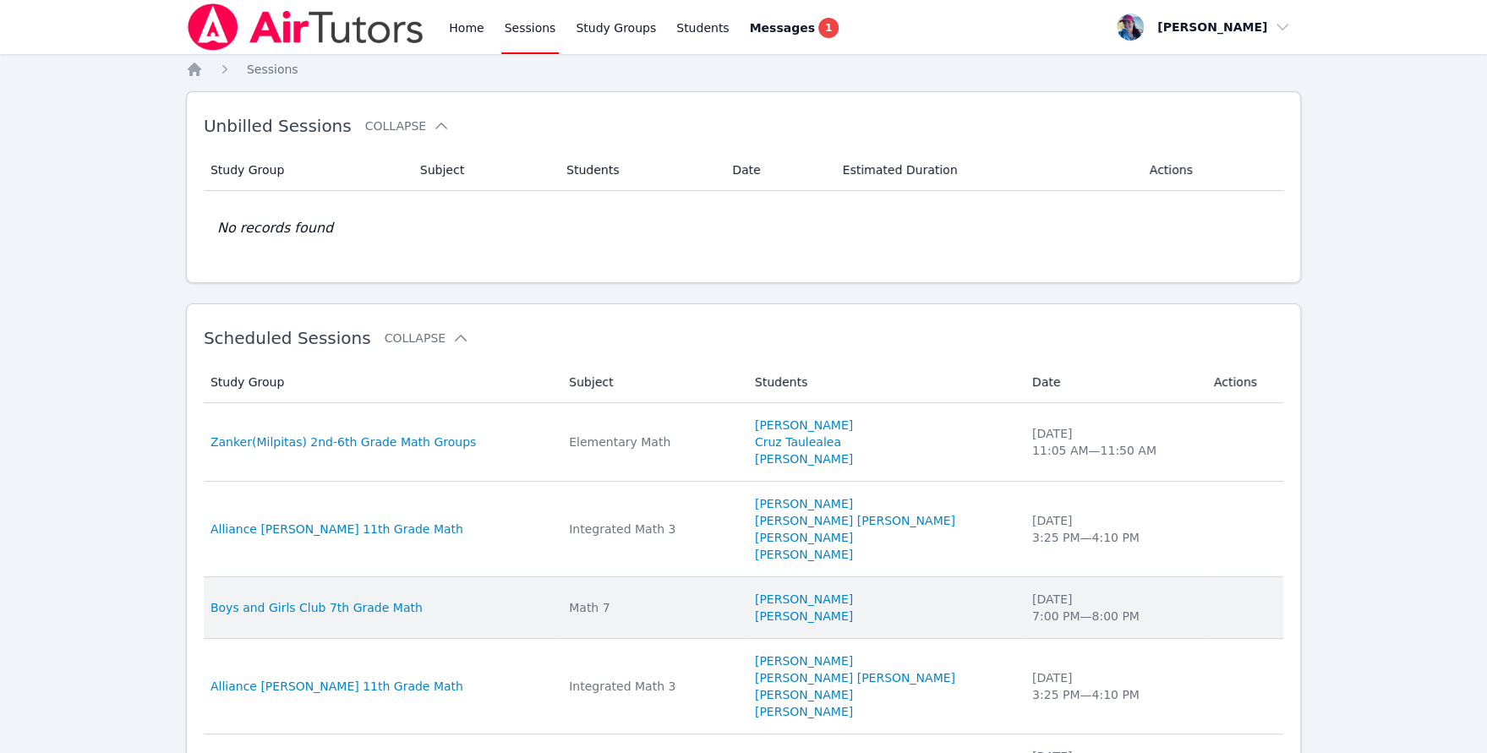
scroll to position [620, 0]
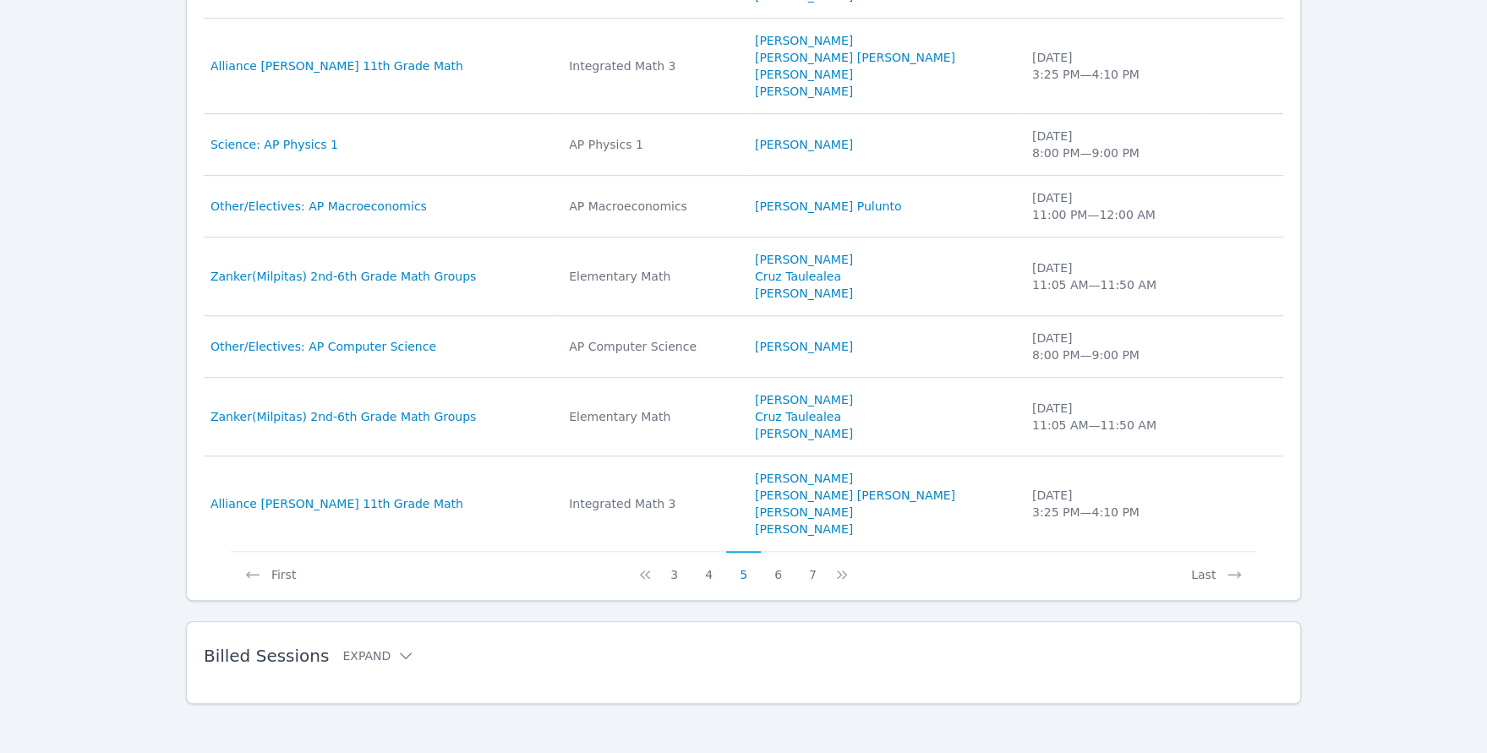
click at [436, 634] on div "Billed Sessions Expand" at bounding box center [716, 655] width 1025 height 47
click at [397, 647] on icon at bounding box center [405, 655] width 17 height 17
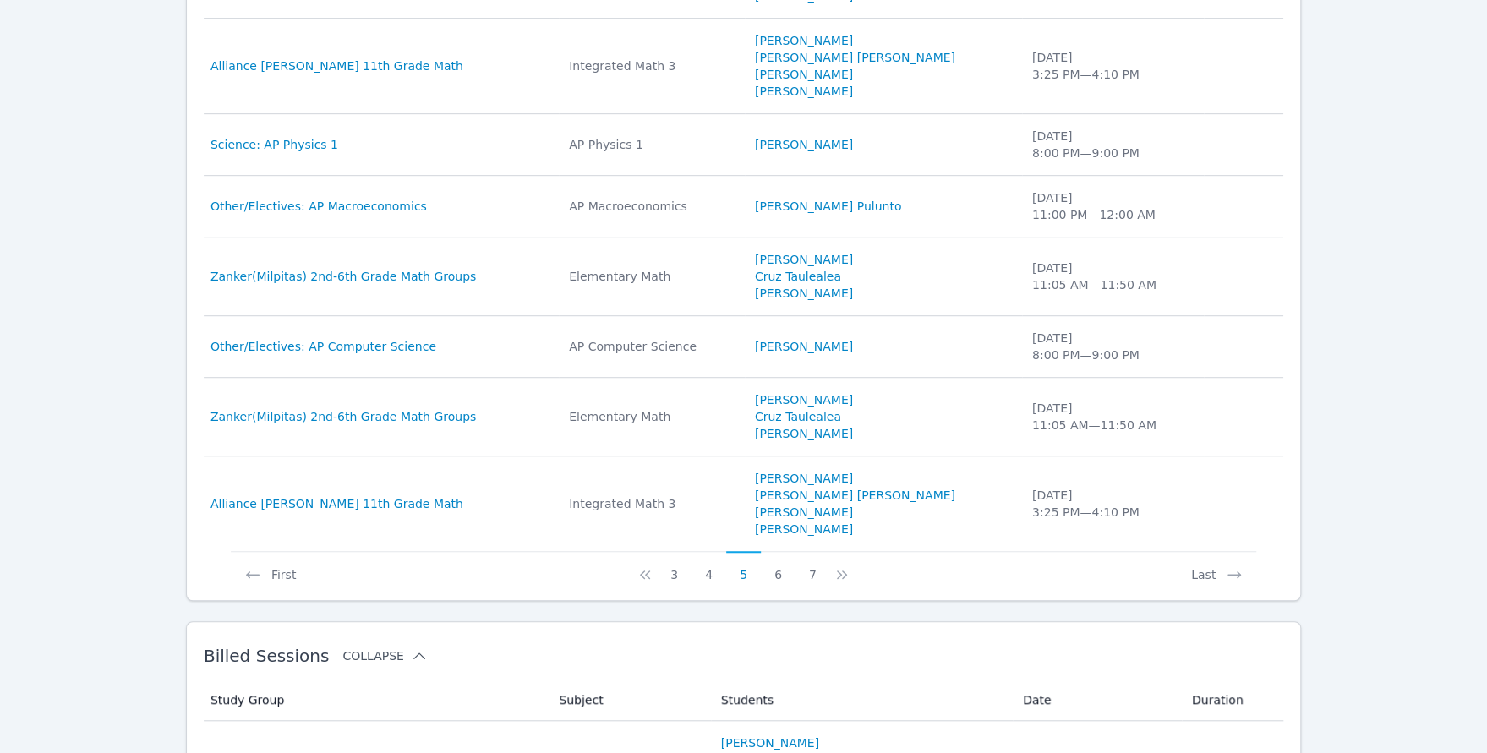
scroll to position [1401, 0]
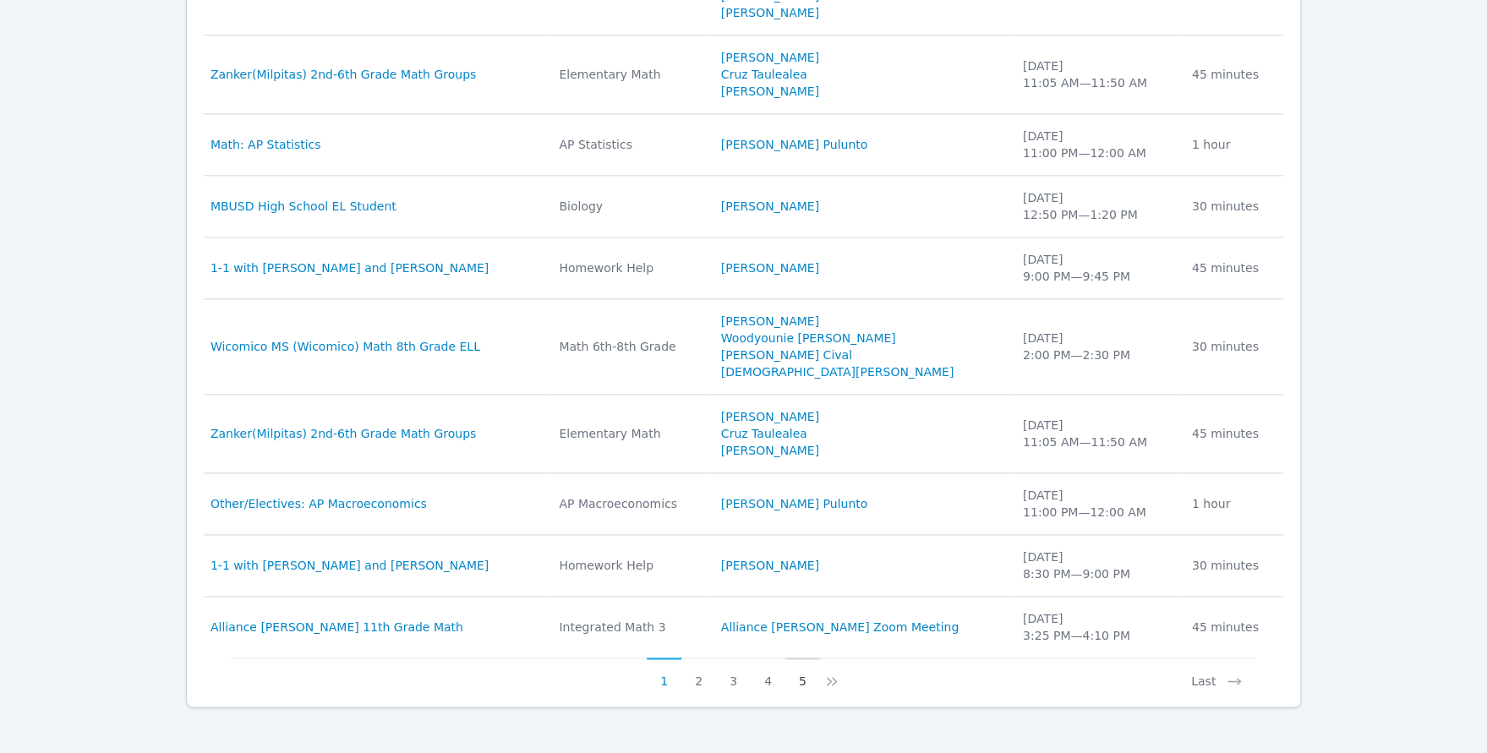
click at [808, 668] on button "5" at bounding box center [802, 674] width 35 height 32
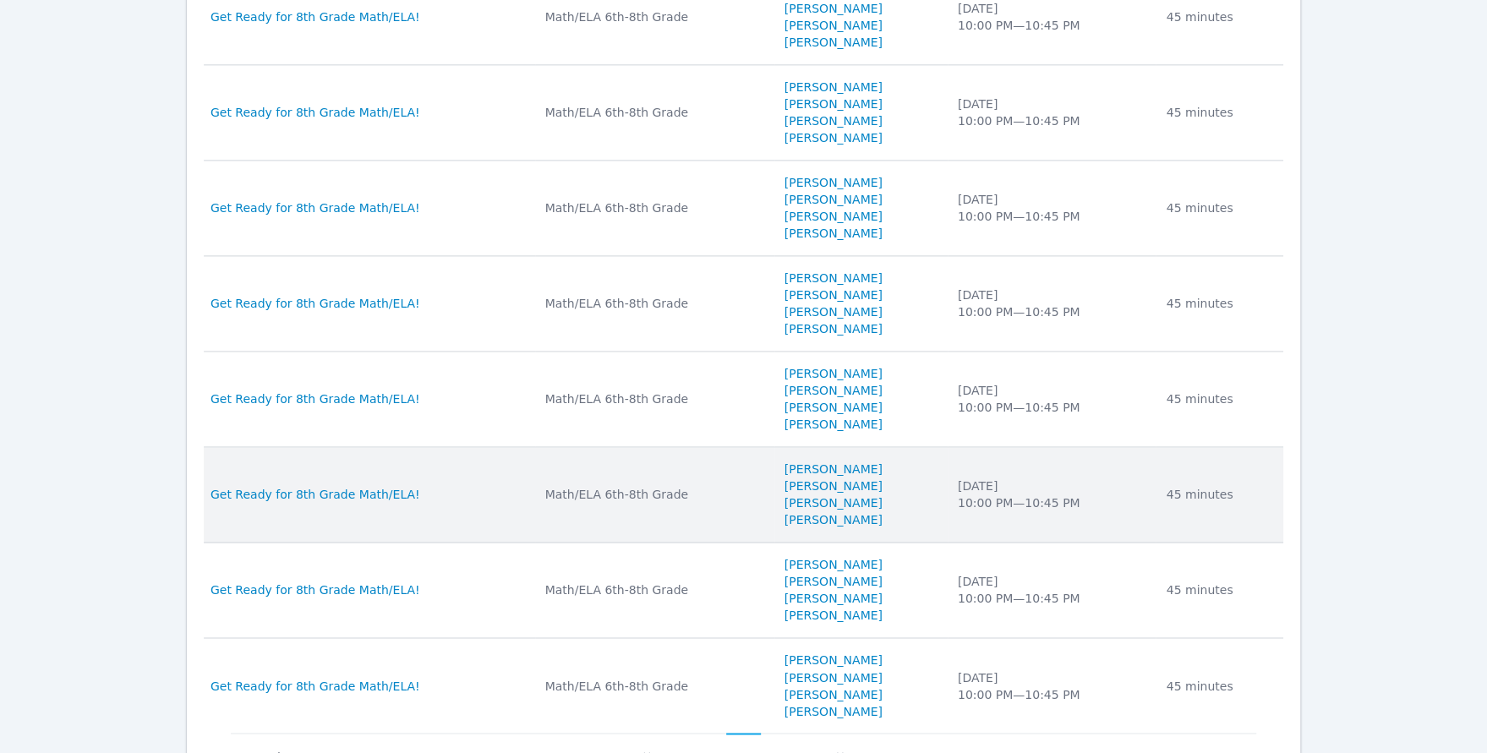
click at [685, 488] on div "Math/ELA 6th-8th Grade" at bounding box center [654, 494] width 219 height 17
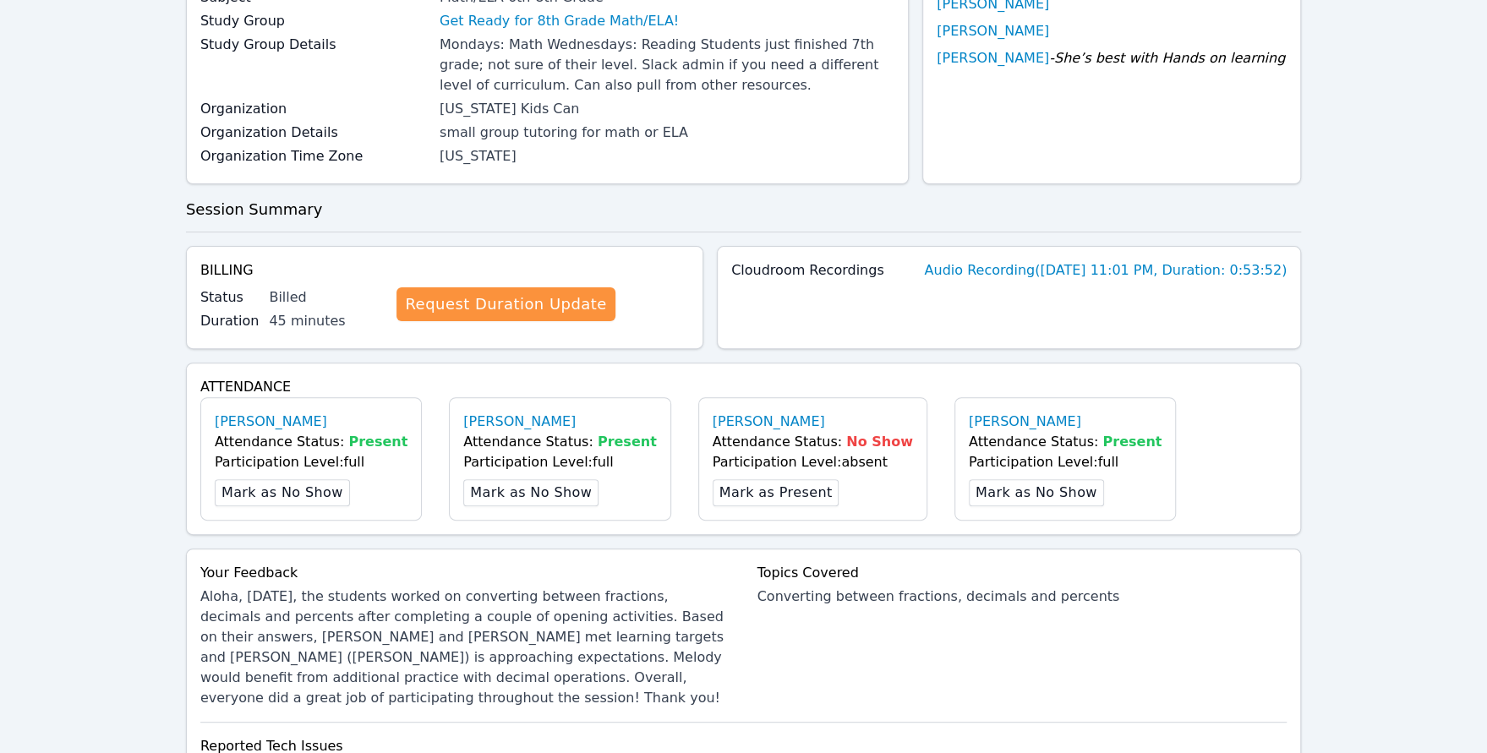
scroll to position [243, 0]
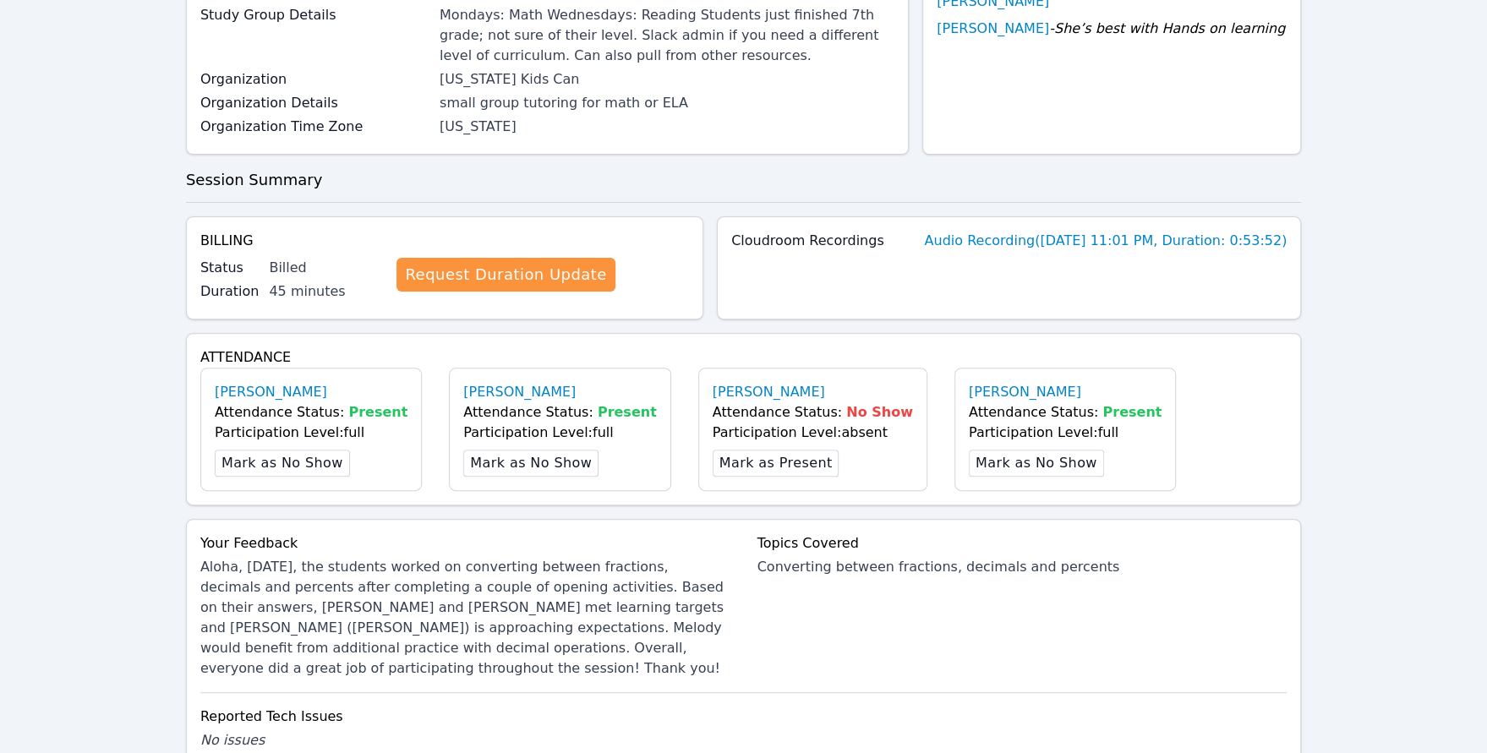
scroll to position [536, 0]
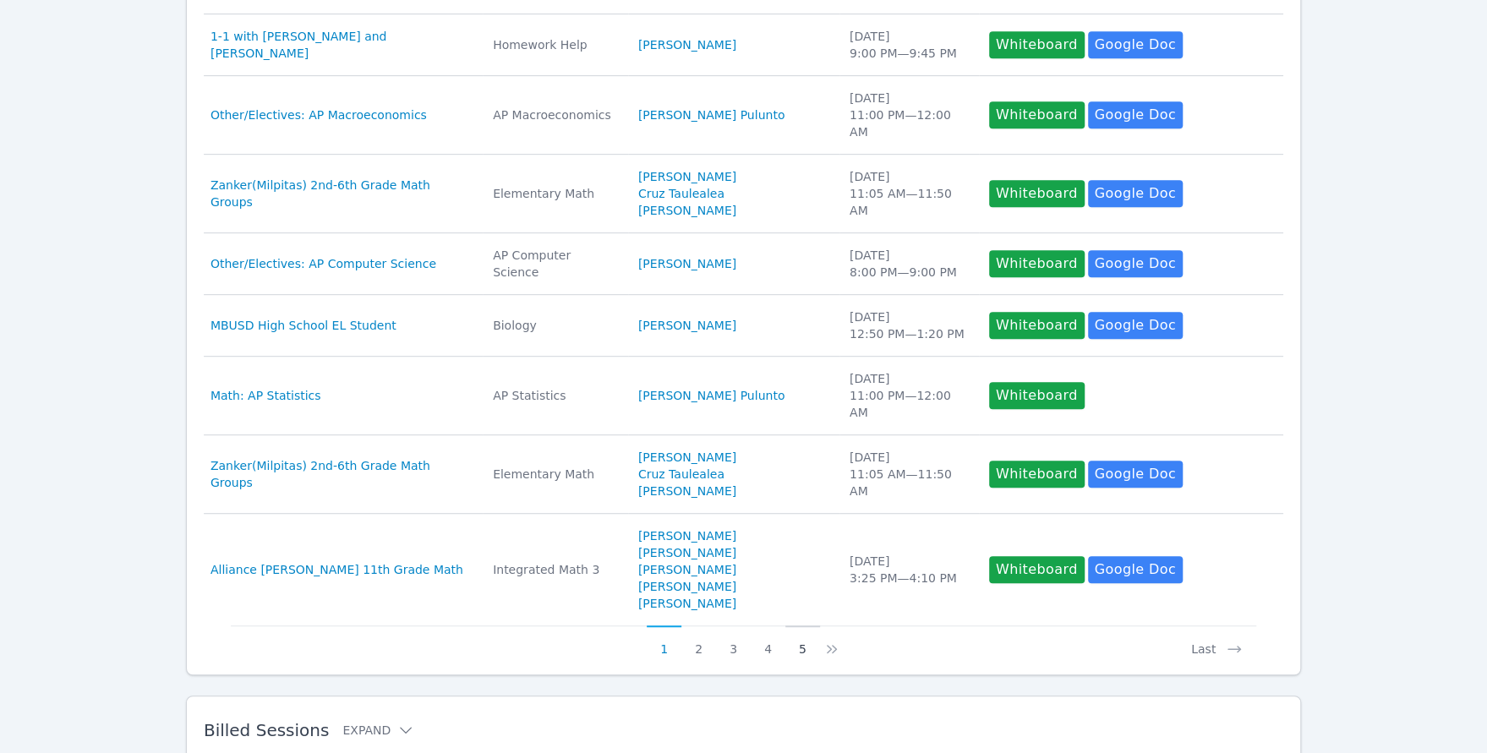
click at [796, 625] on button "5" at bounding box center [802, 641] width 35 height 32
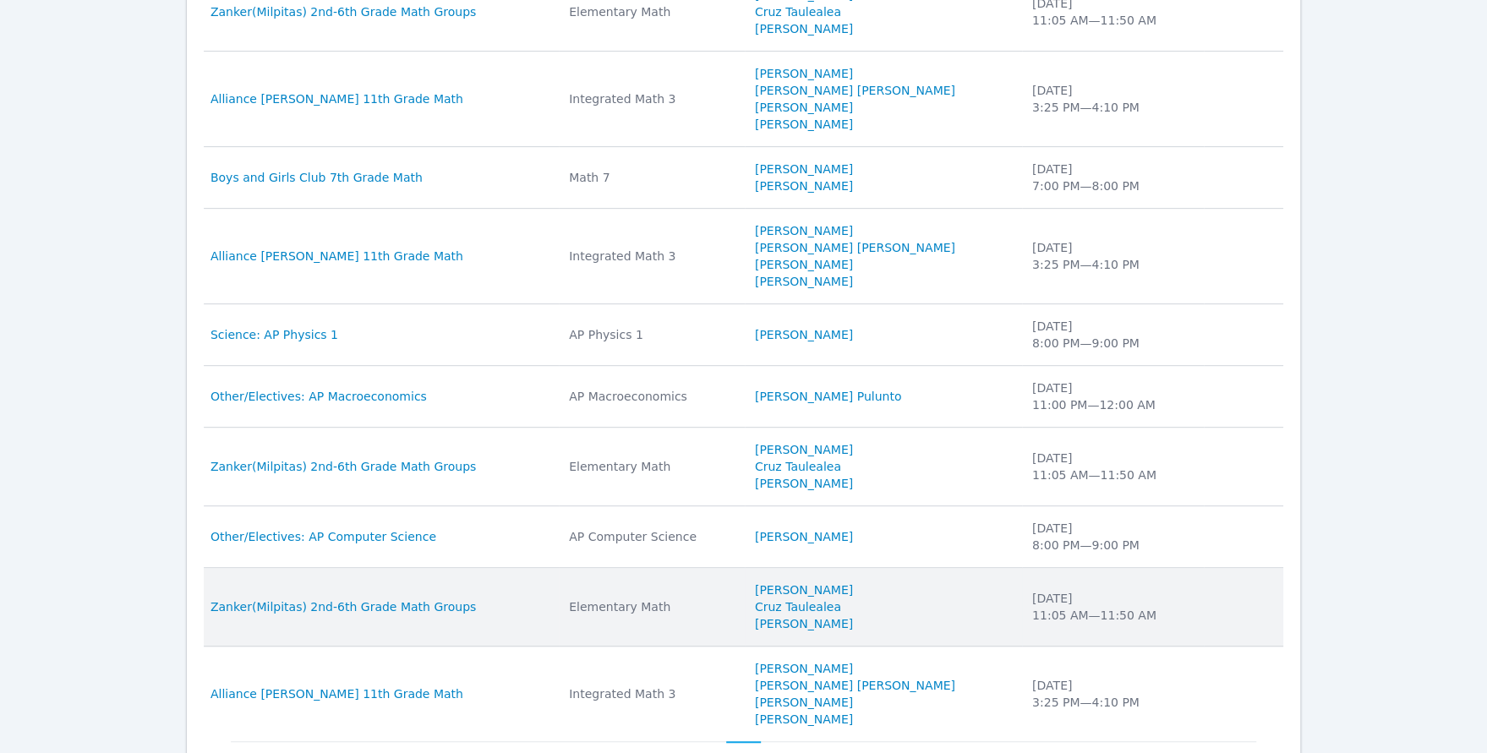
scroll to position [620, 0]
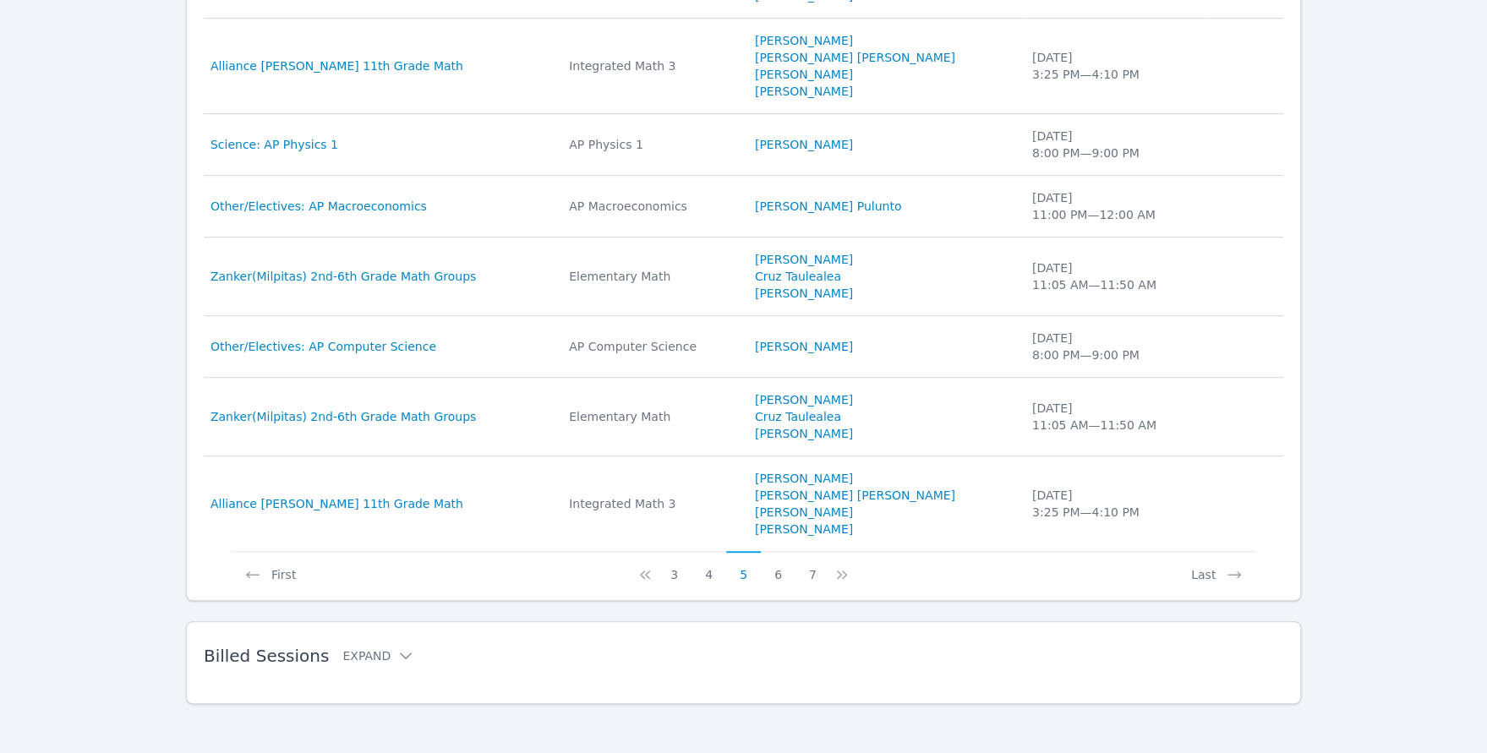
click at [402, 646] on h2 "Billed Sessions Expand" at bounding box center [716, 656] width 1025 height 20
click at [400, 652] on icon at bounding box center [406, 655] width 12 height 7
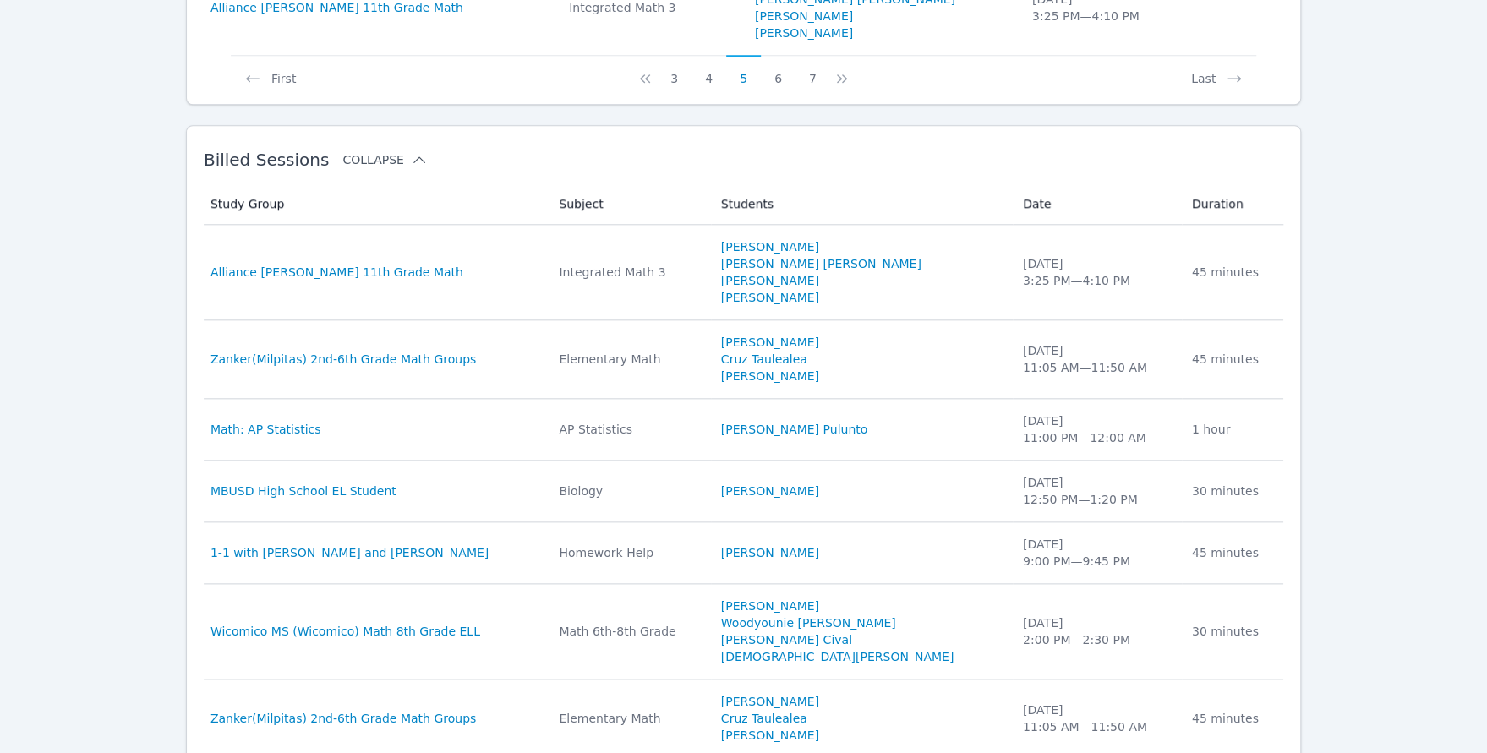
scroll to position [1401, 0]
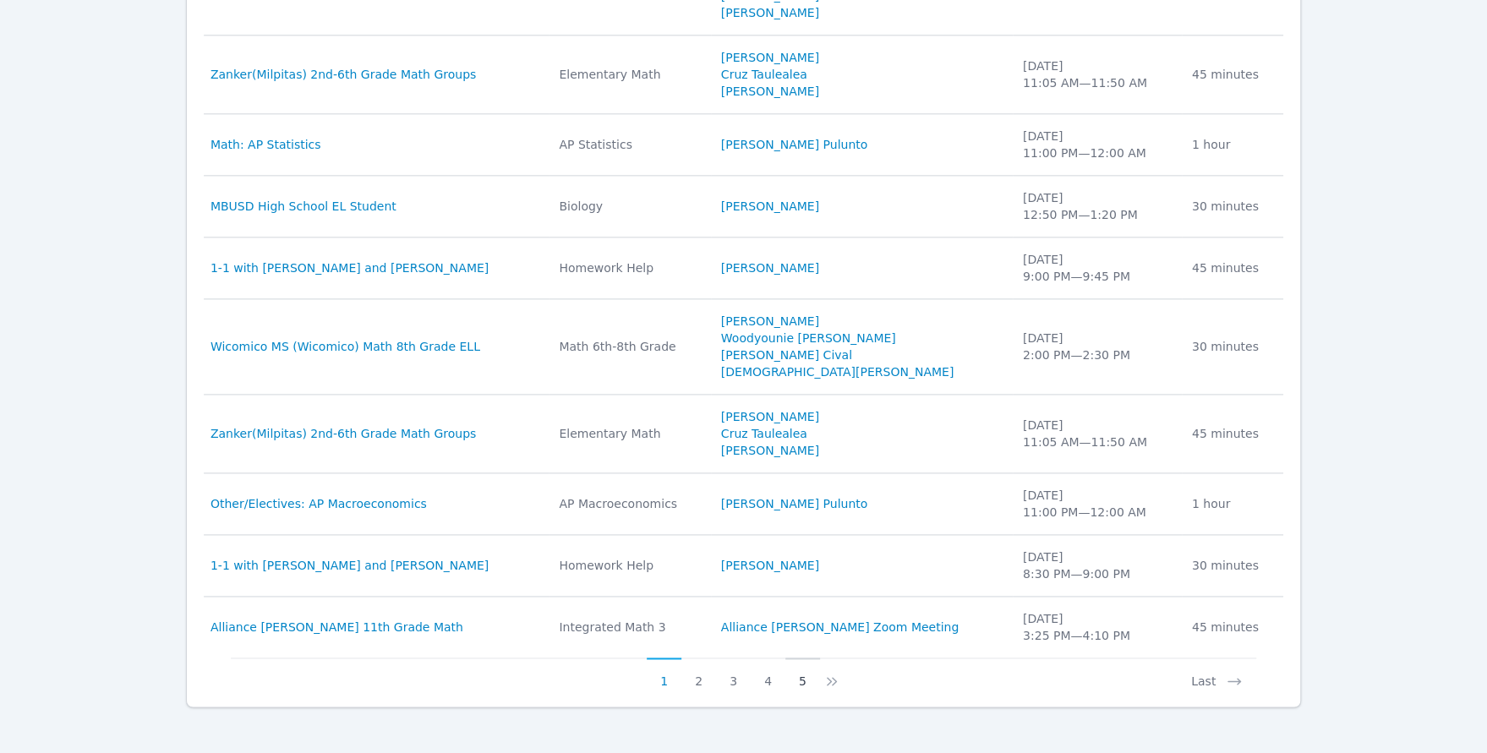
click at [804, 673] on button "5" at bounding box center [802, 674] width 35 height 32
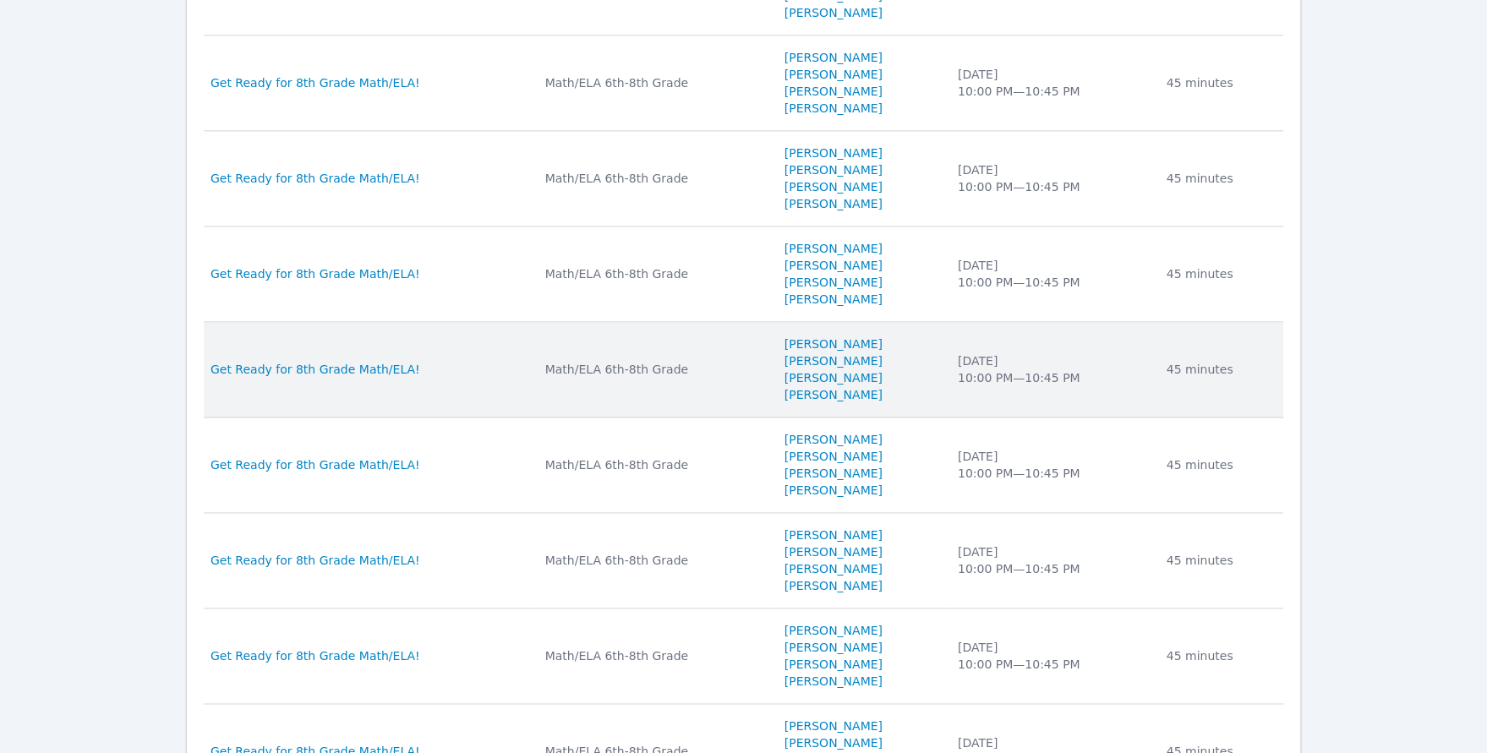
click at [908, 359] on li "Tehani Kaila" at bounding box center [860, 360] width 153 height 17
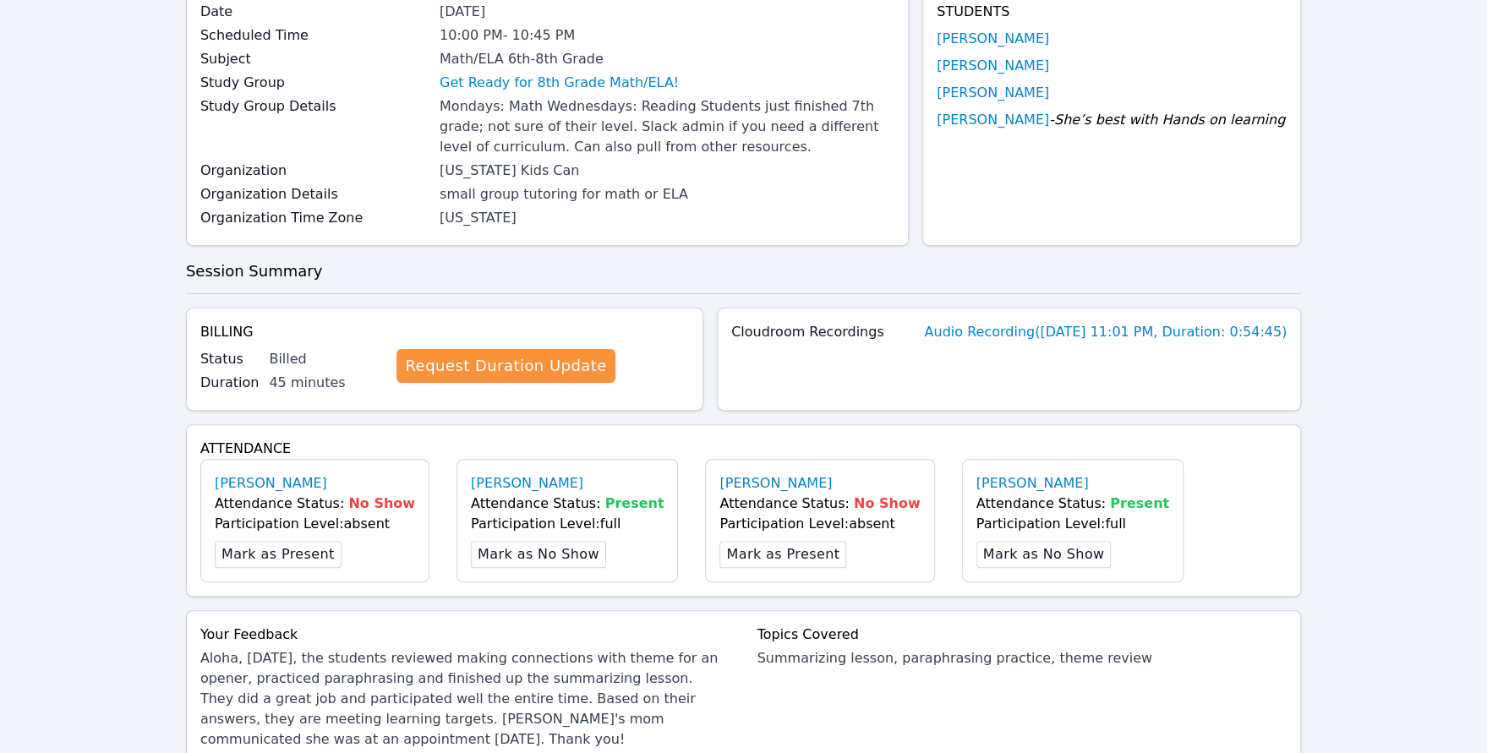
scroll to position [426, 0]
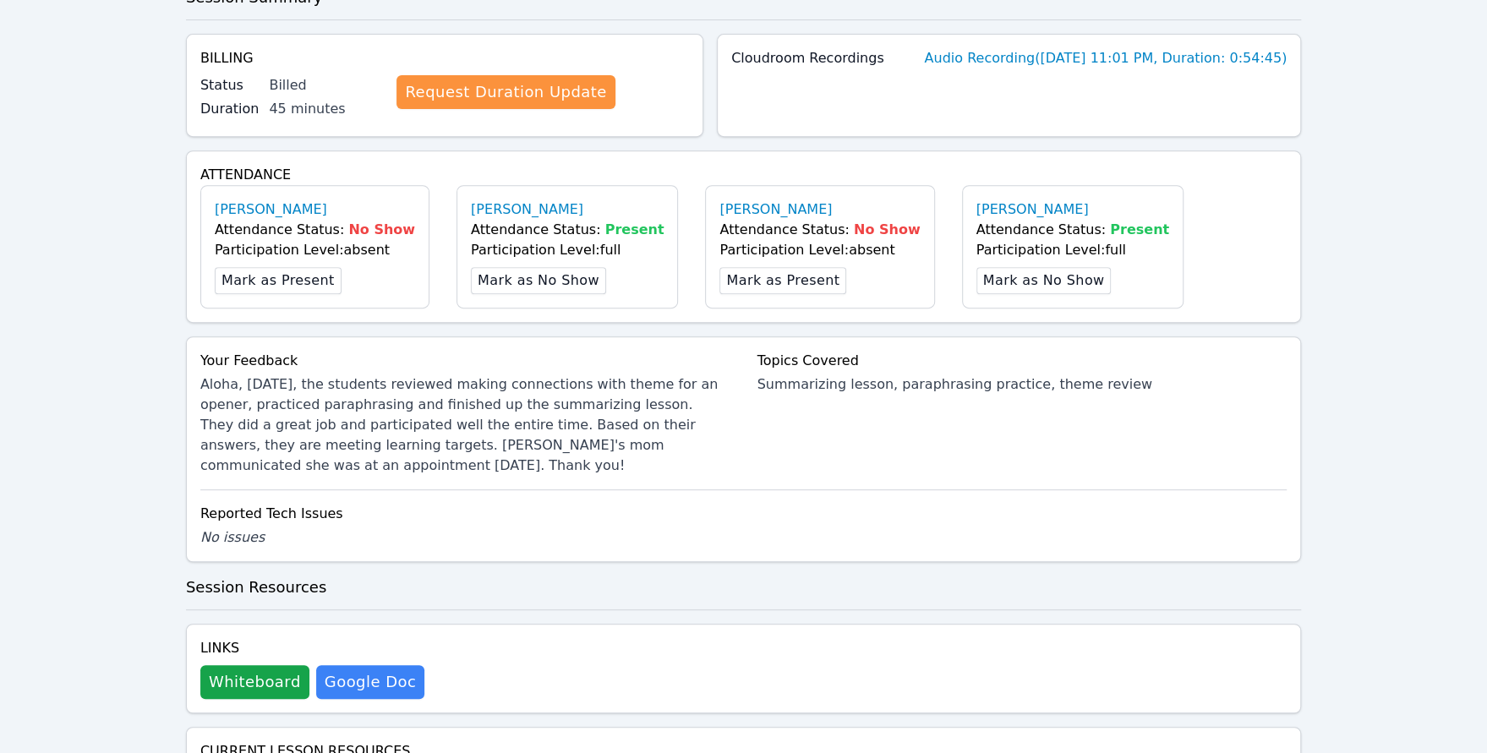
scroll to position [536, 0]
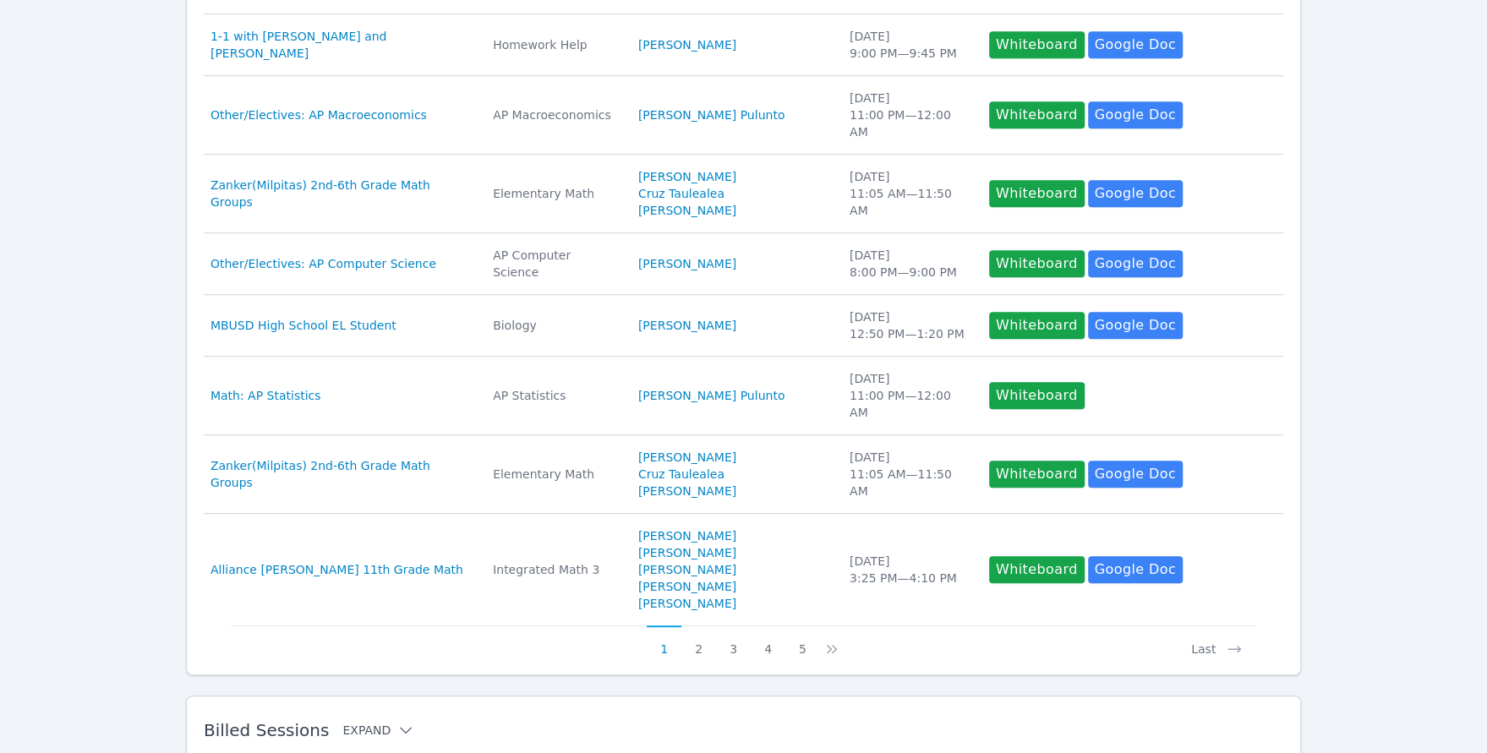
click at [397, 722] on icon at bounding box center [405, 730] width 17 height 17
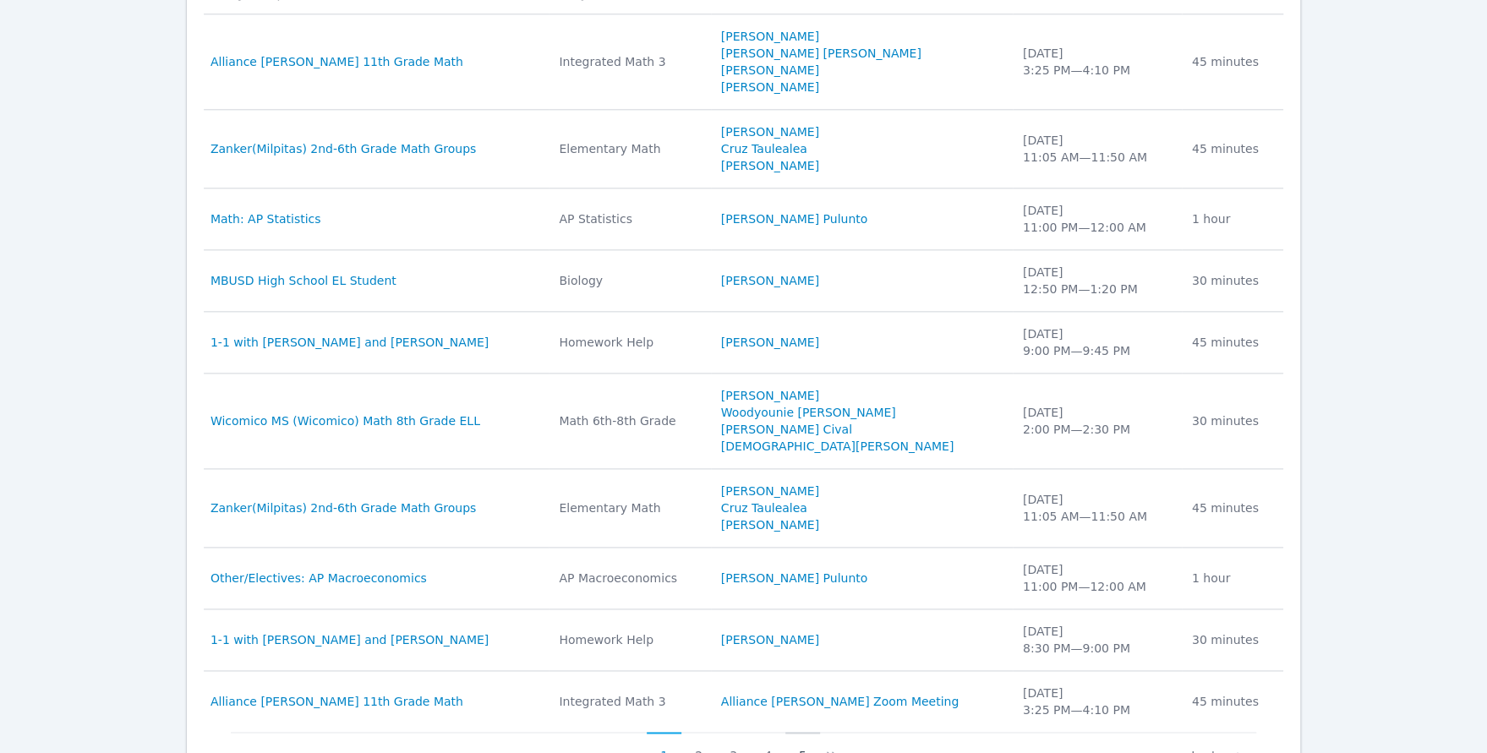
click at [798, 732] on button "5" at bounding box center [802, 748] width 35 height 32
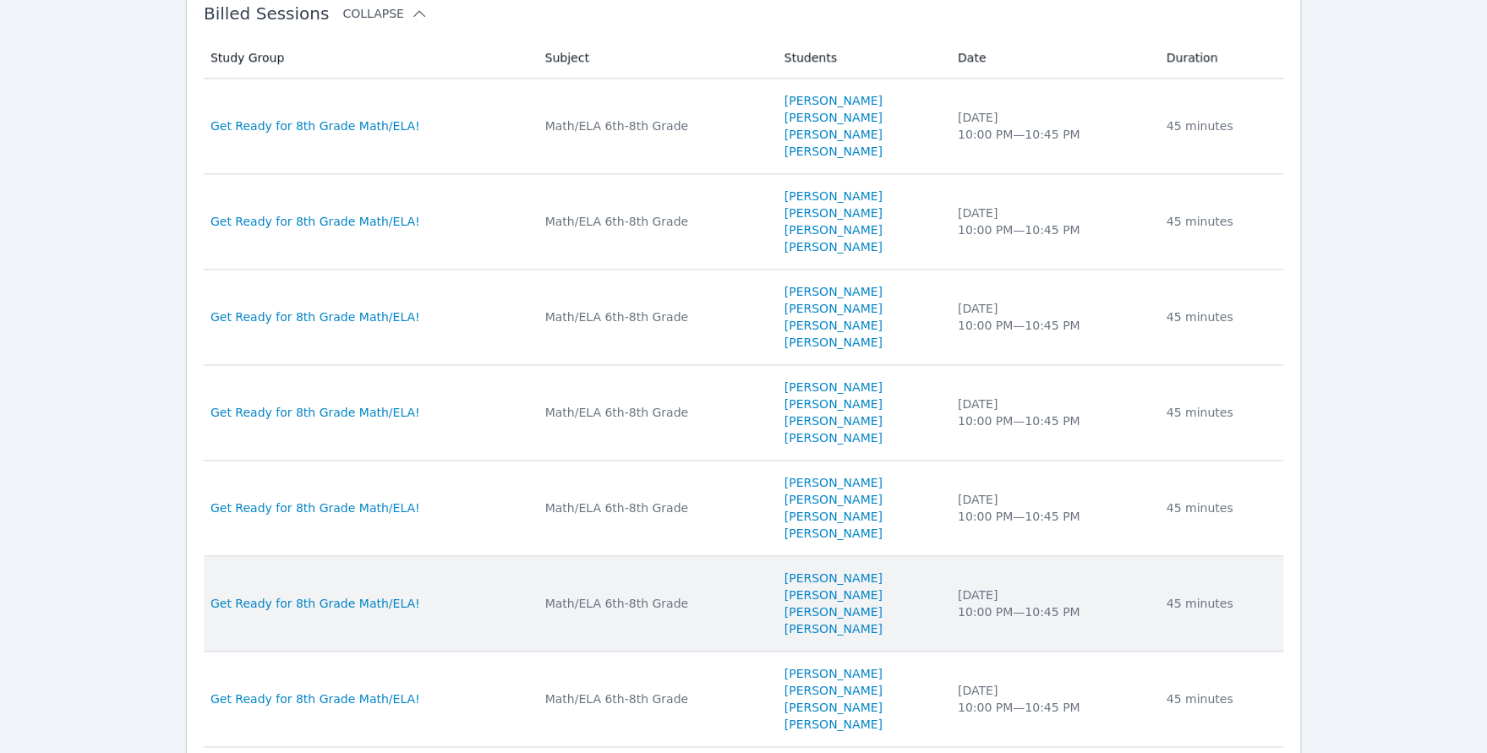
scroll to position [1229, 0]
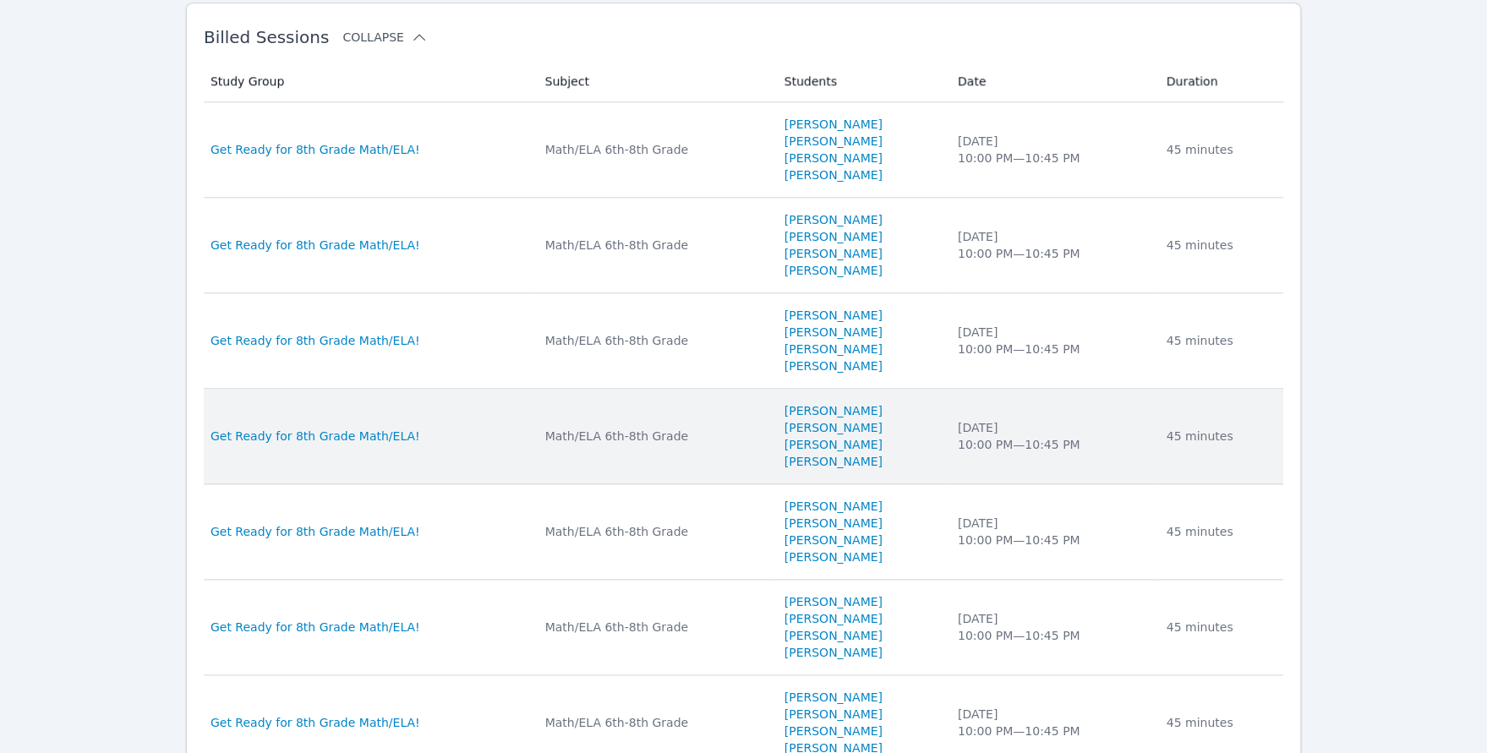
click at [704, 428] on div "Math/ELA 6th-8th Grade" at bounding box center [654, 436] width 219 height 17
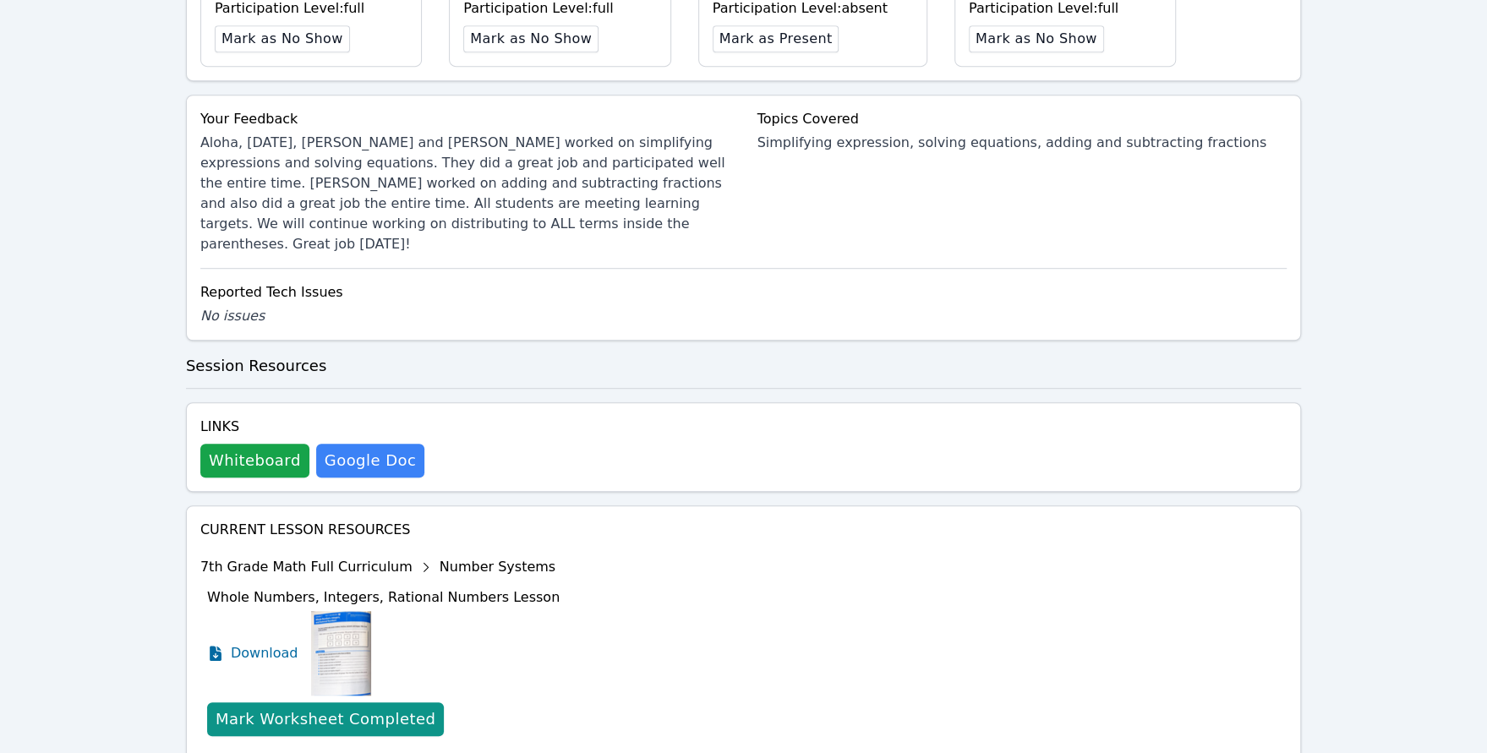
scroll to position [552, 0]
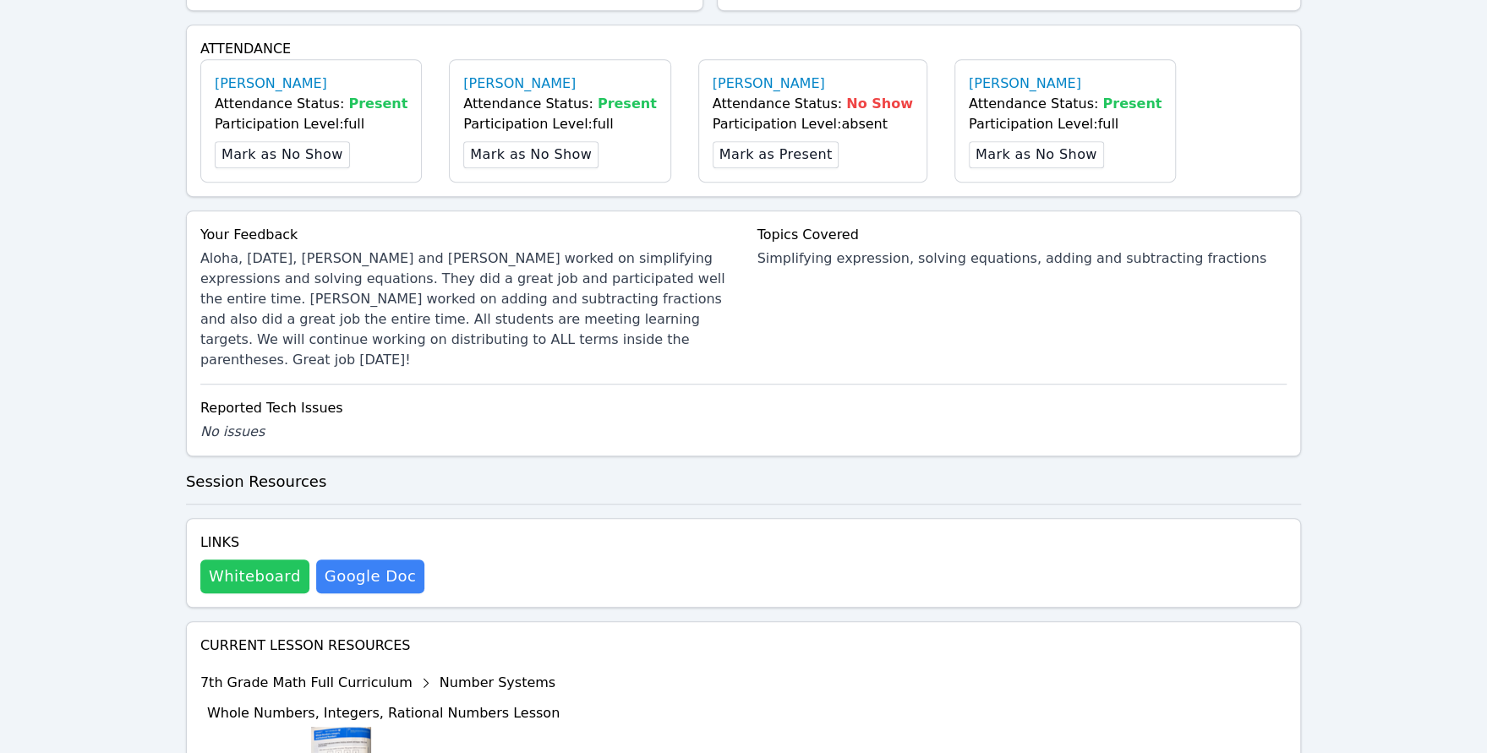
click at [261, 559] on button "Whiteboard" at bounding box center [254, 576] width 109 height 34
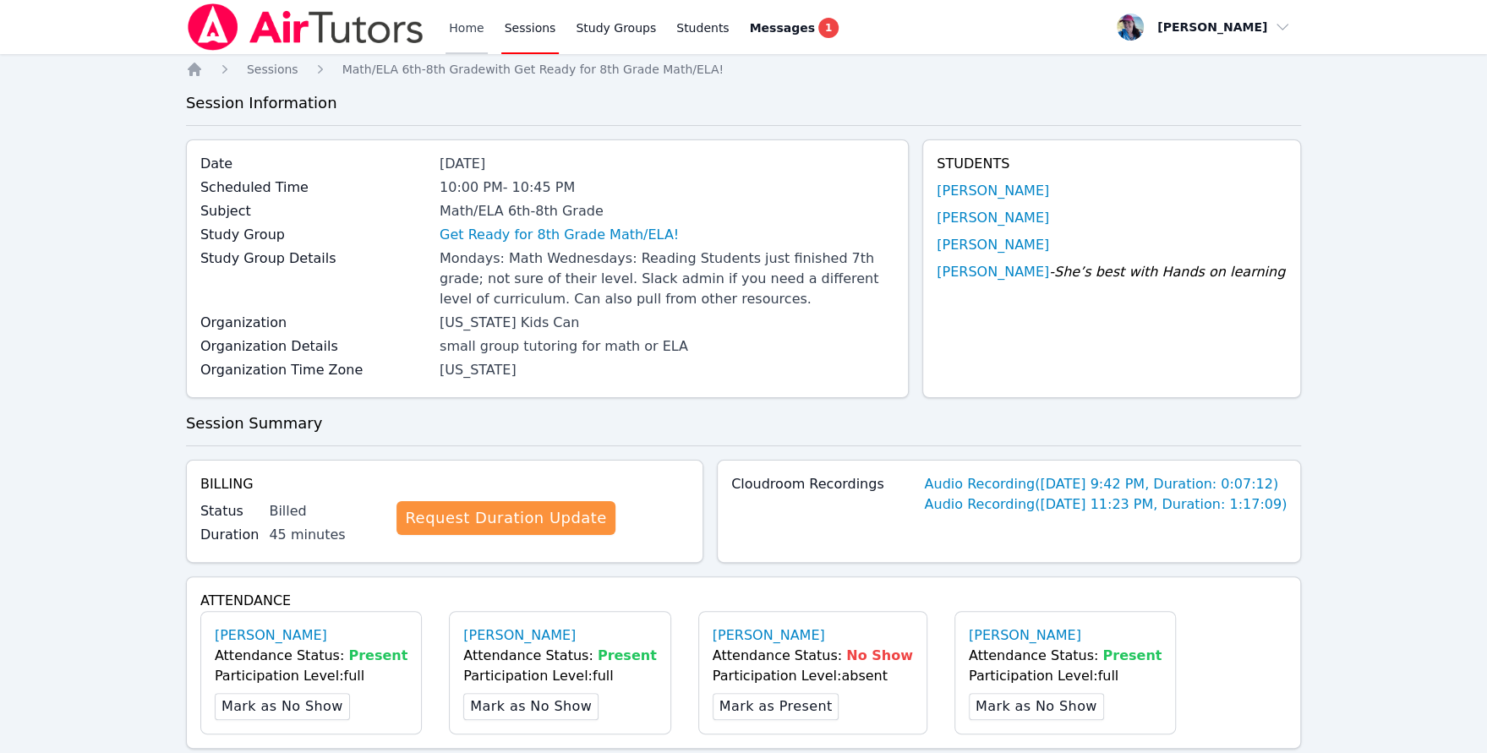
click at [469, 24] on link "Home" at bounding box center [465, 27] width 41 height 54
